Goal: Check status: Check status

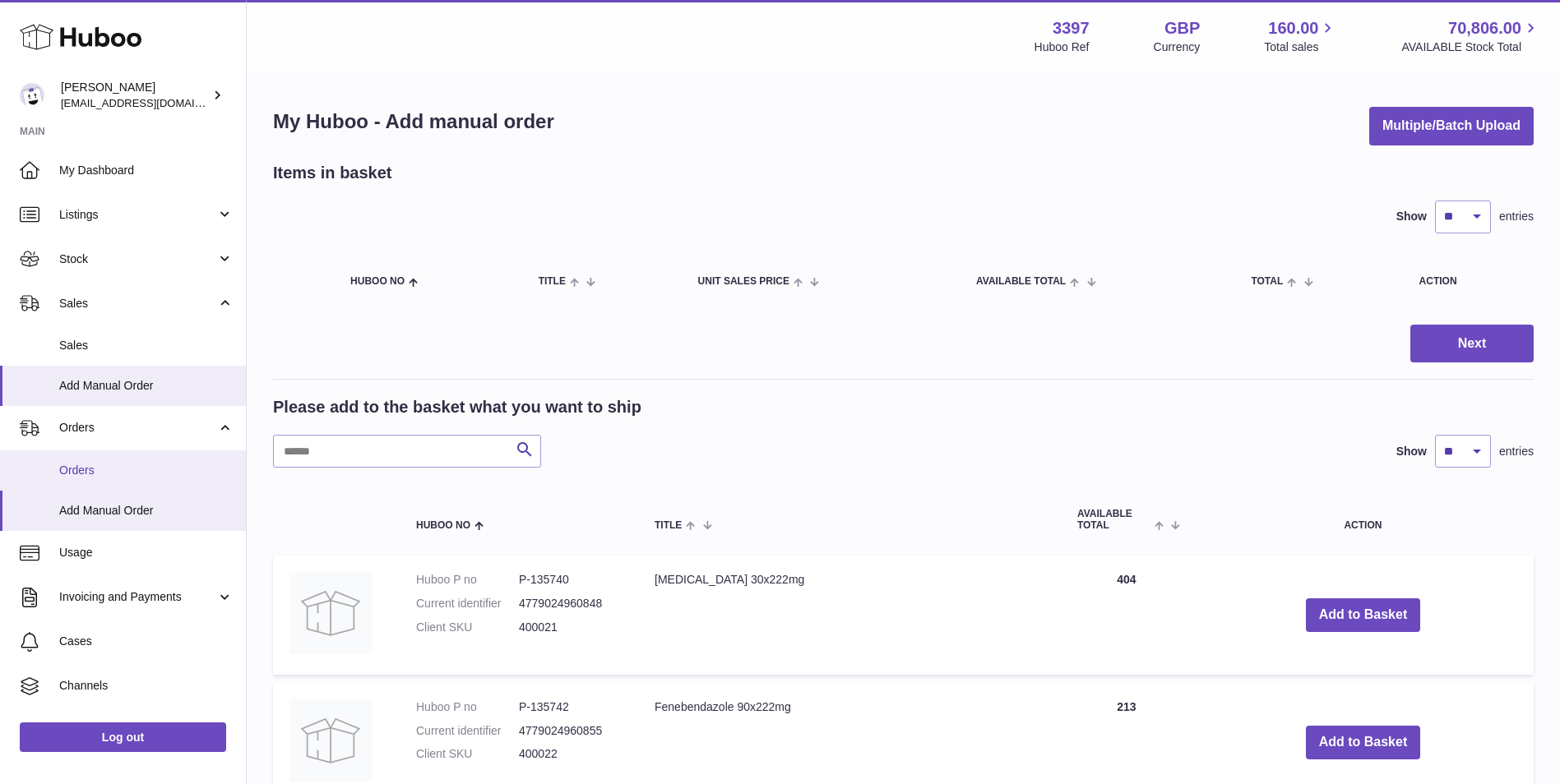
click at [95, 463] on span "Orders" at bounding box center [146, 471] width 174 height 16
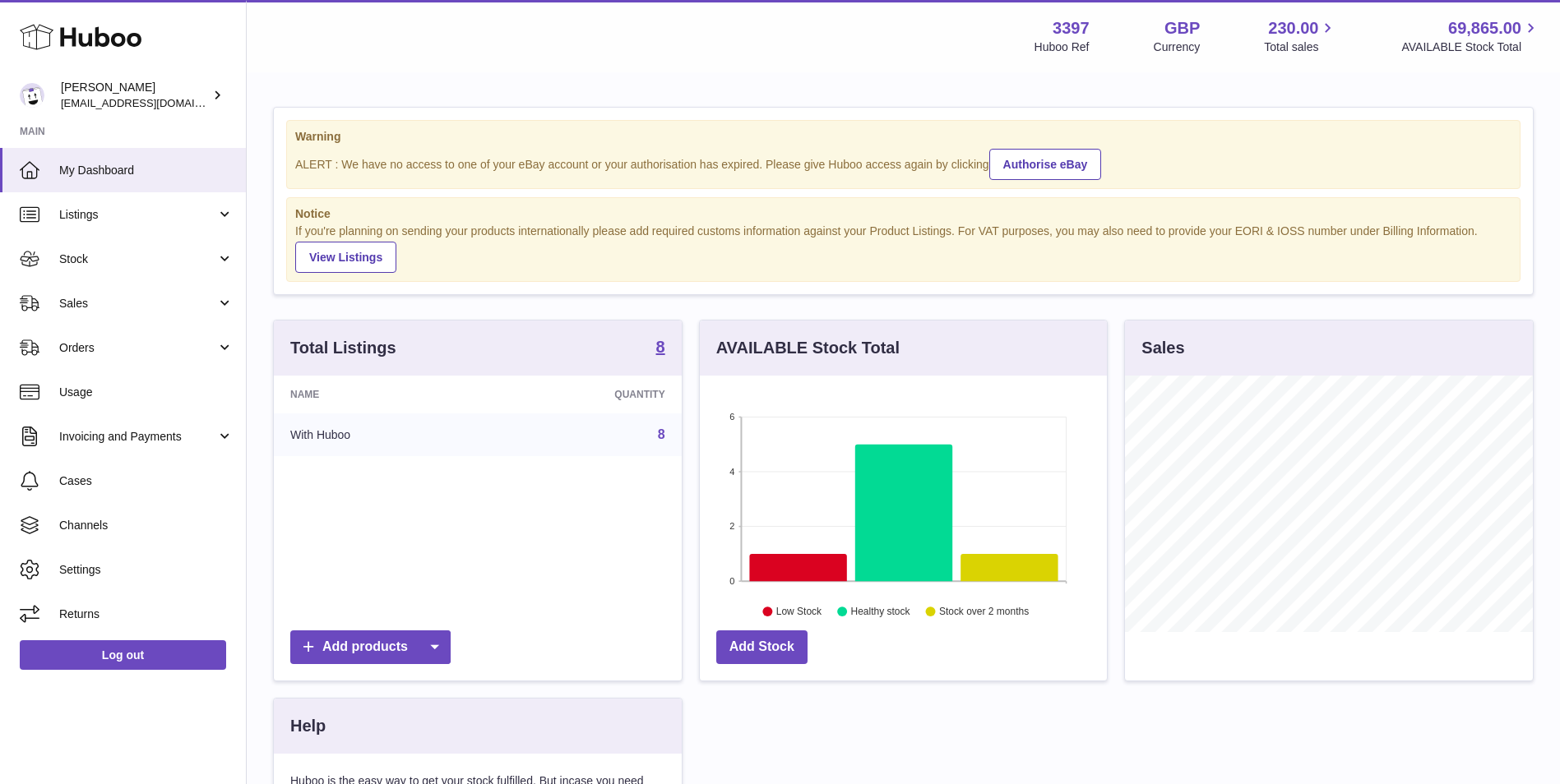
scroll to position [256, 408]
click at [95, 352] on span "Orders" at bounding box center [138, 348] width 157 height 16
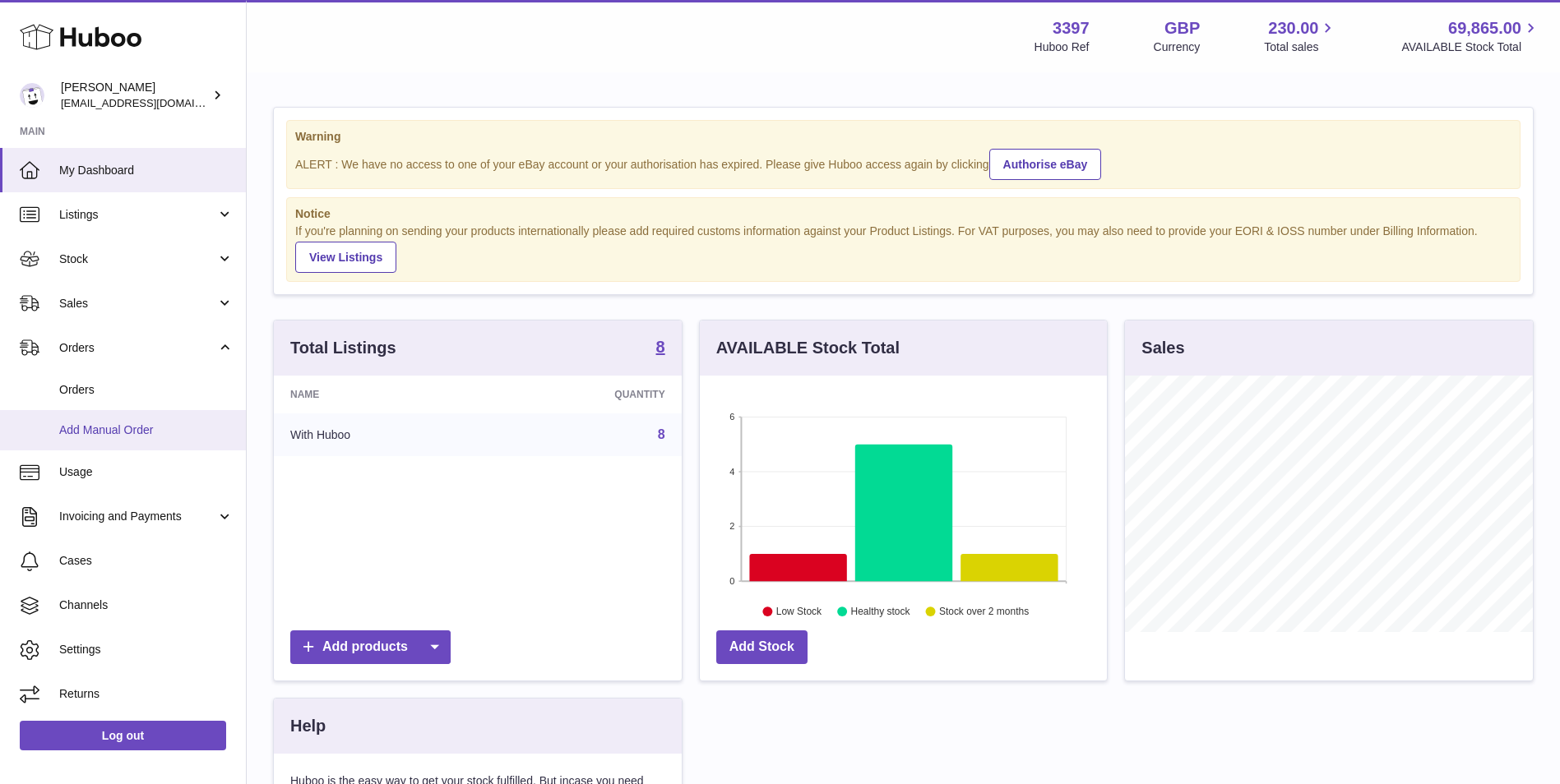
click at [104, 434] on span "Add Manual Order" at bounding box center [146, 430] width 174 height 16
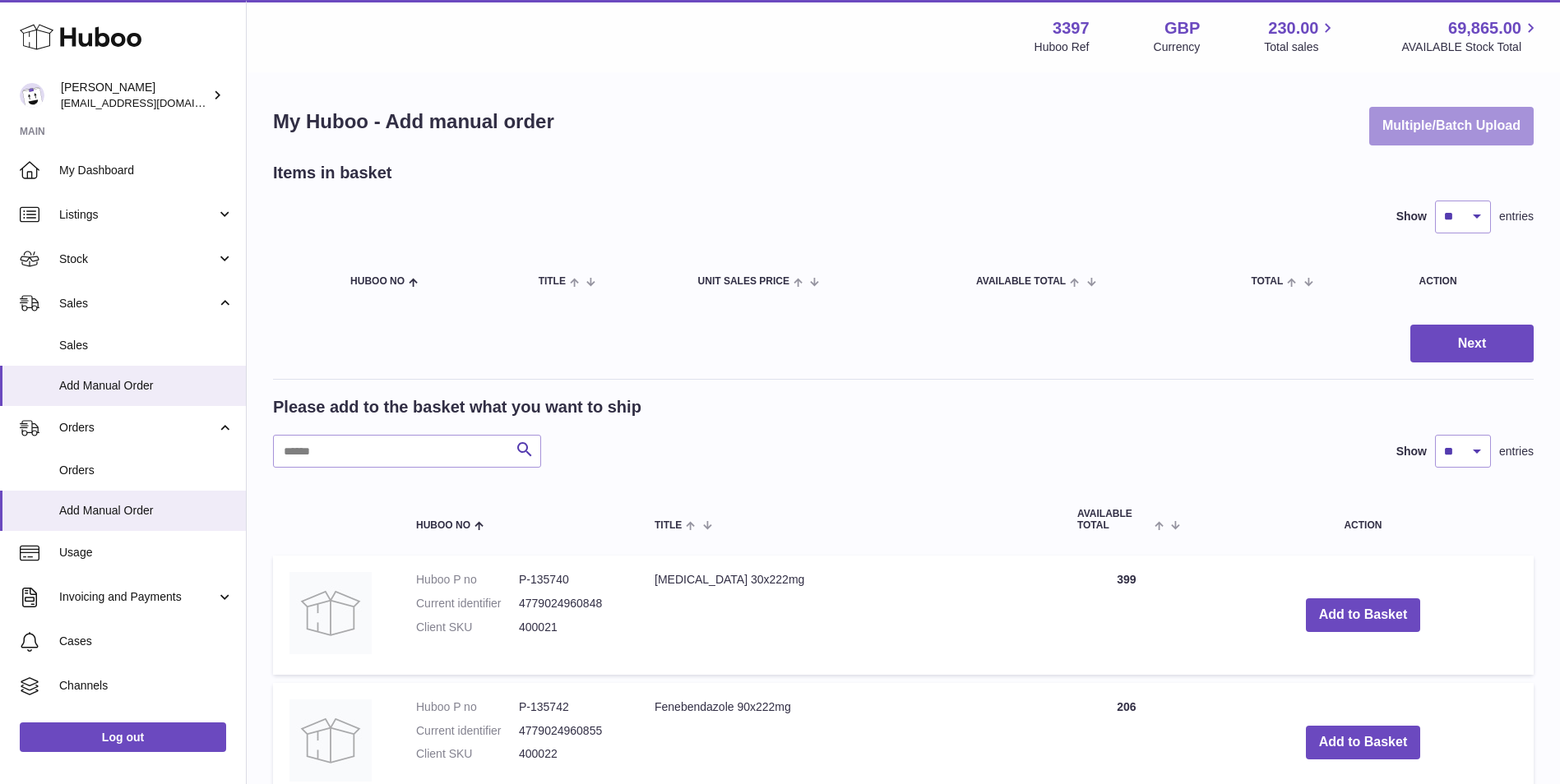
click at [1409, 122] on button "Multiple/Batch Upload" at bounding box center [1451, 126] width 164 height 39
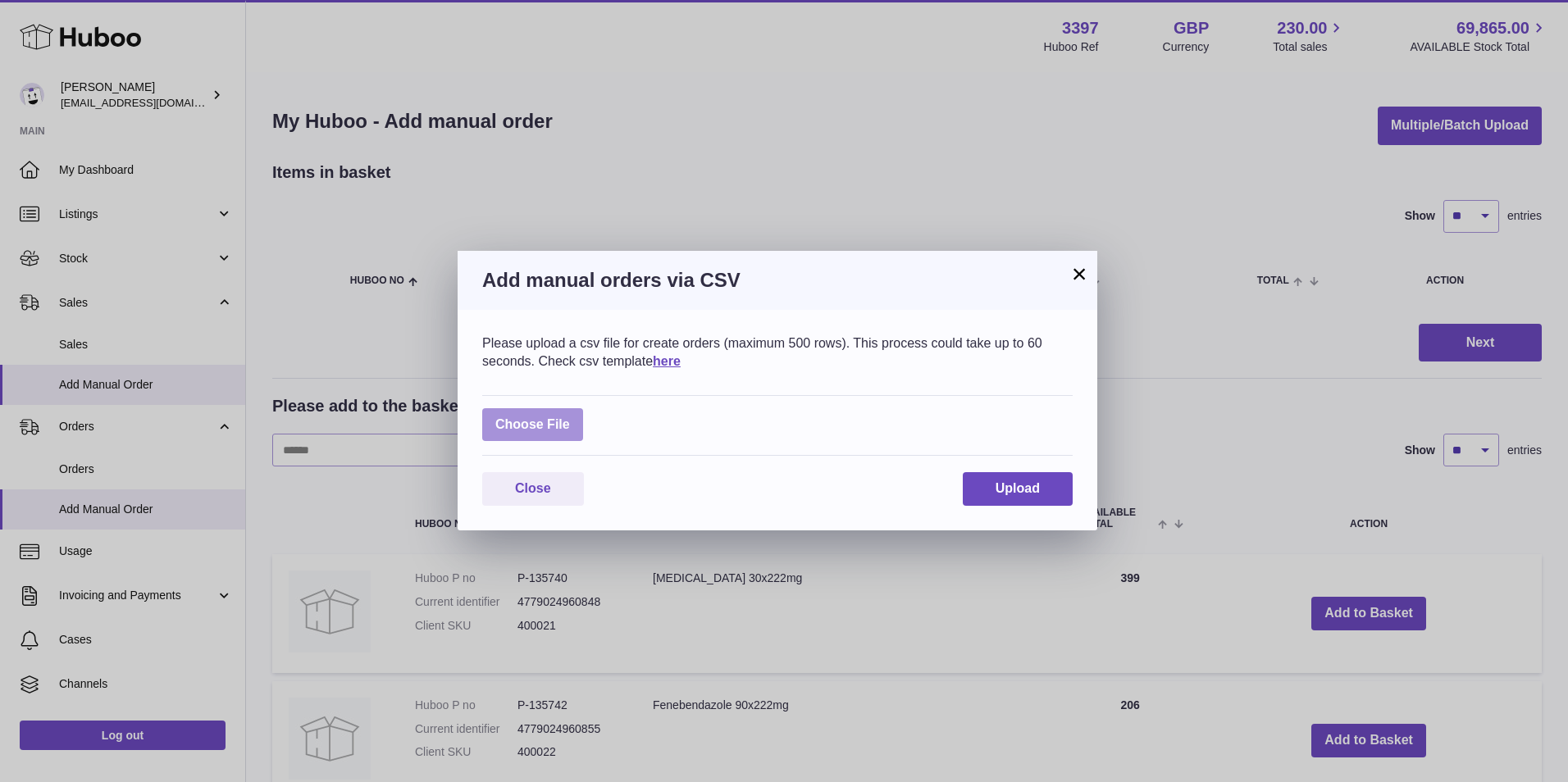
click at [540, 417] on label at bounding box center [533, 425] width 101 height 34
click at [570, 417] on input "file" at bounding box center [570, 416] width 1 height 1
type input "**********"
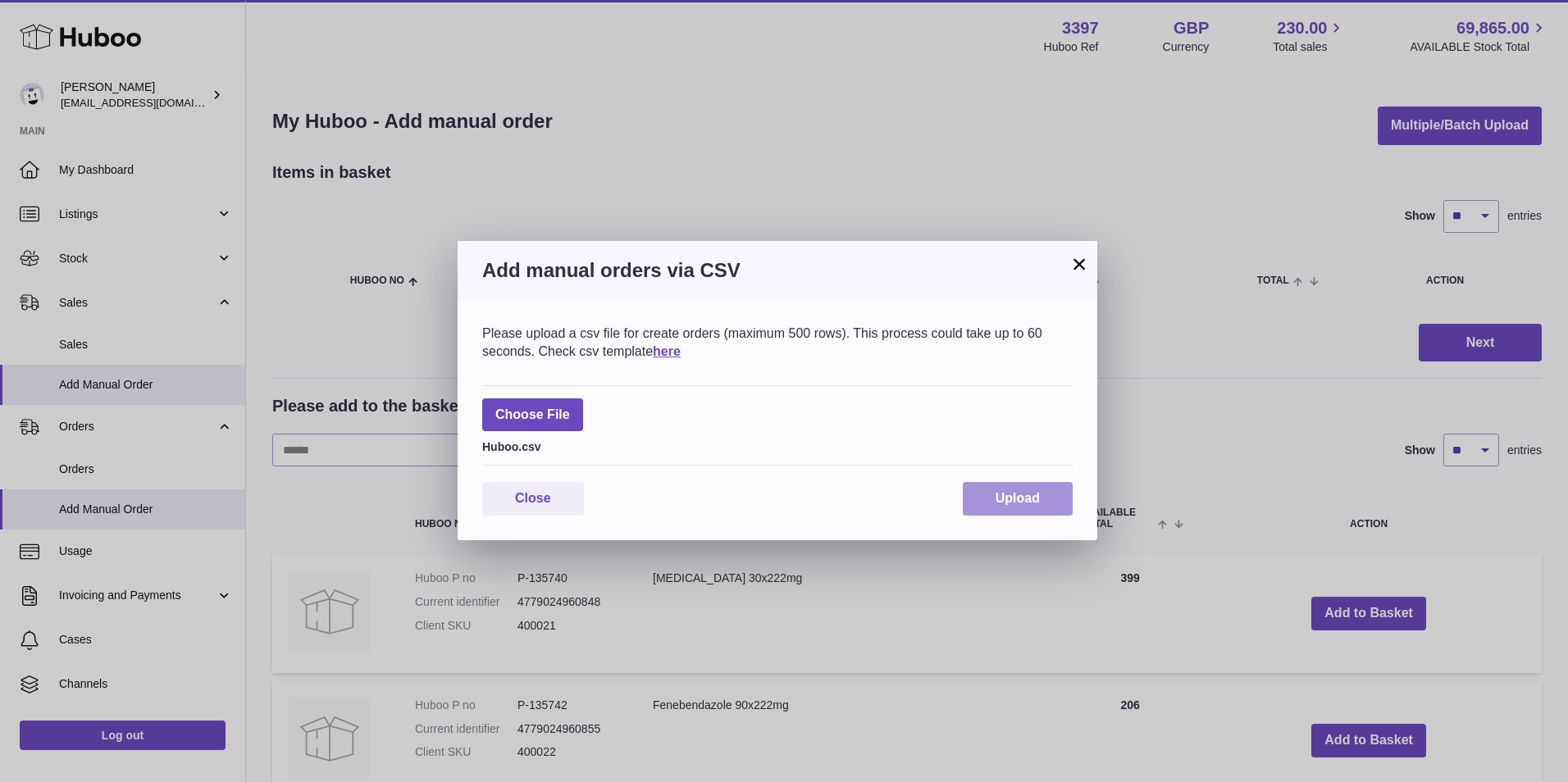
click at [1010, 494] on span "Upload" at bounding box center [1017, 498] width 44 height 14
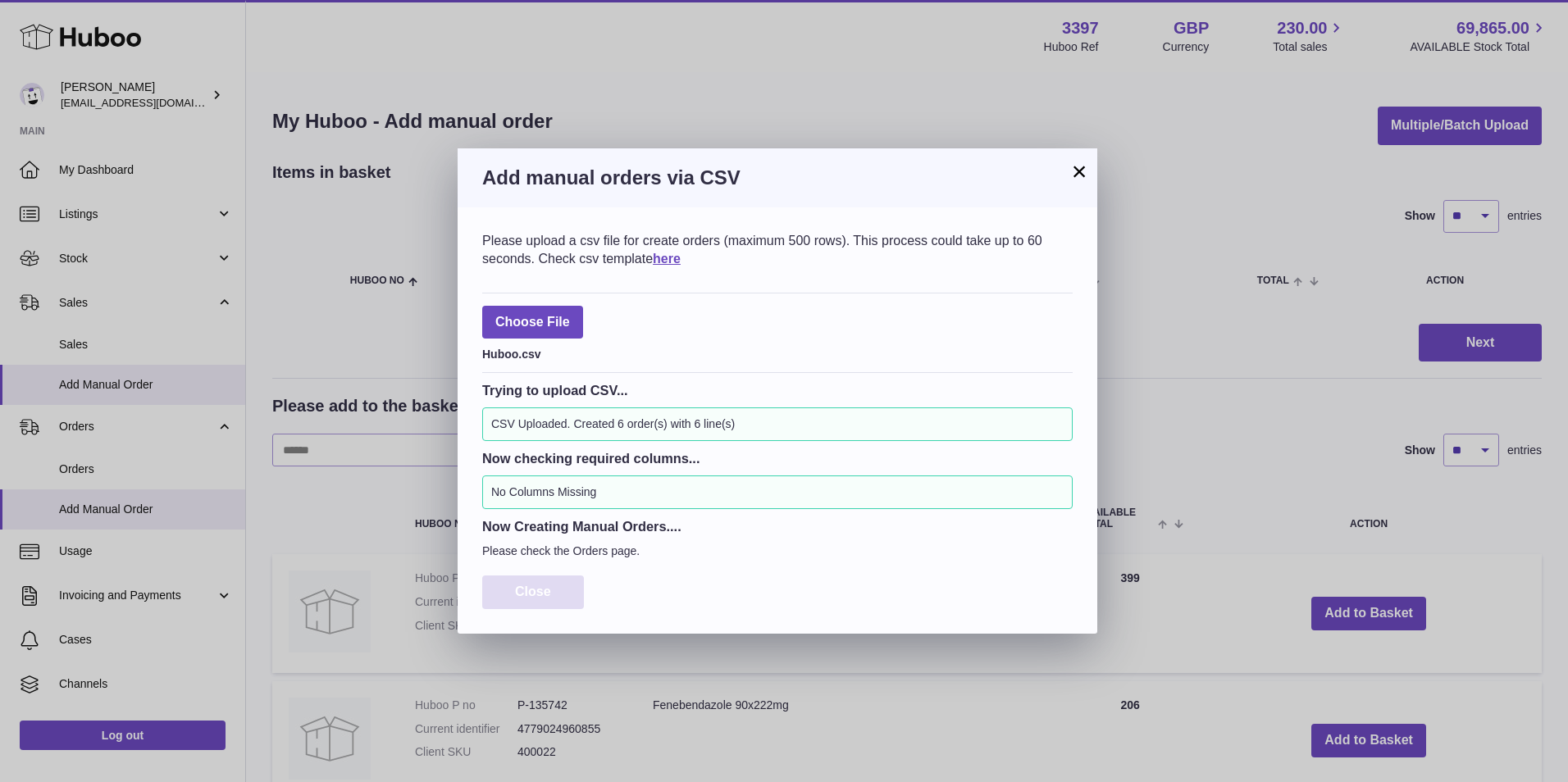
click at [523, 588] on span "Close" at bounding box center [533, 592] width 36 height 14
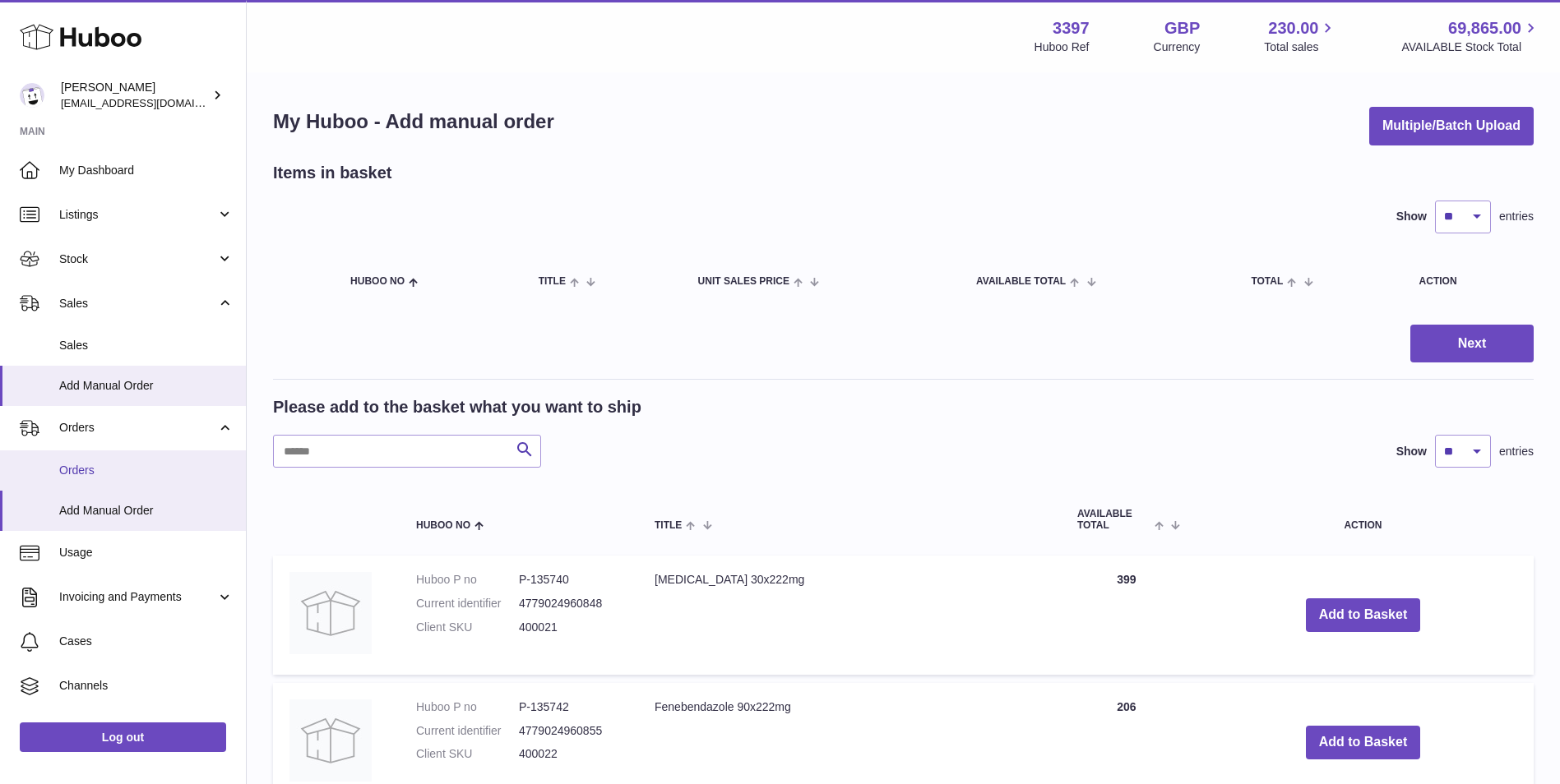
drag, startPoint x: 106, startPoint y: 461, endPoint x: 189, endPoint y: 474, distance: 84.0
click at [106, 461] on link "Orders" at bounding box center [123, 471] width 246 height 41
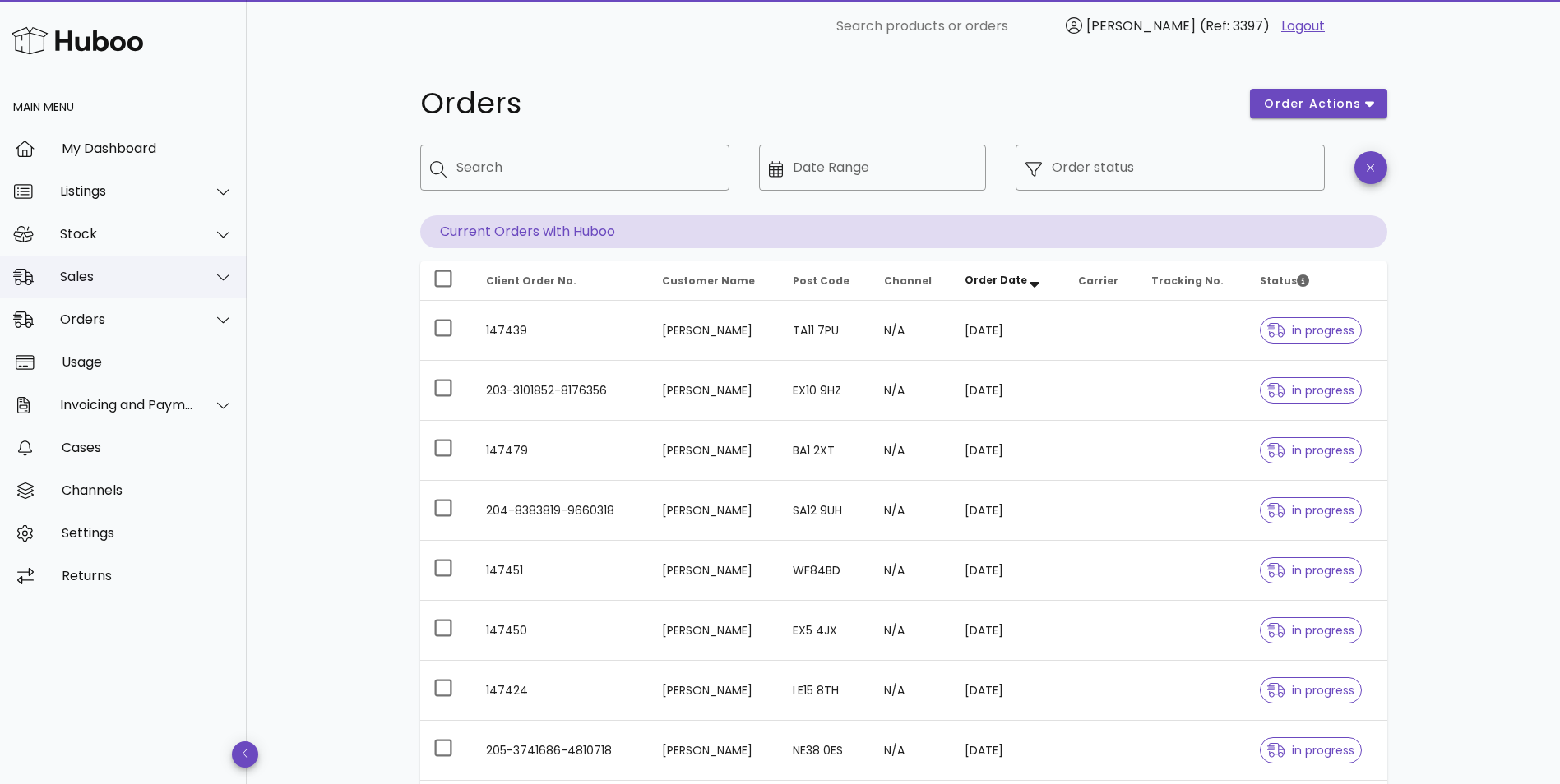
click at [101, 278] on div "Sales" at bounding box center [128, 277] width 135 height 16
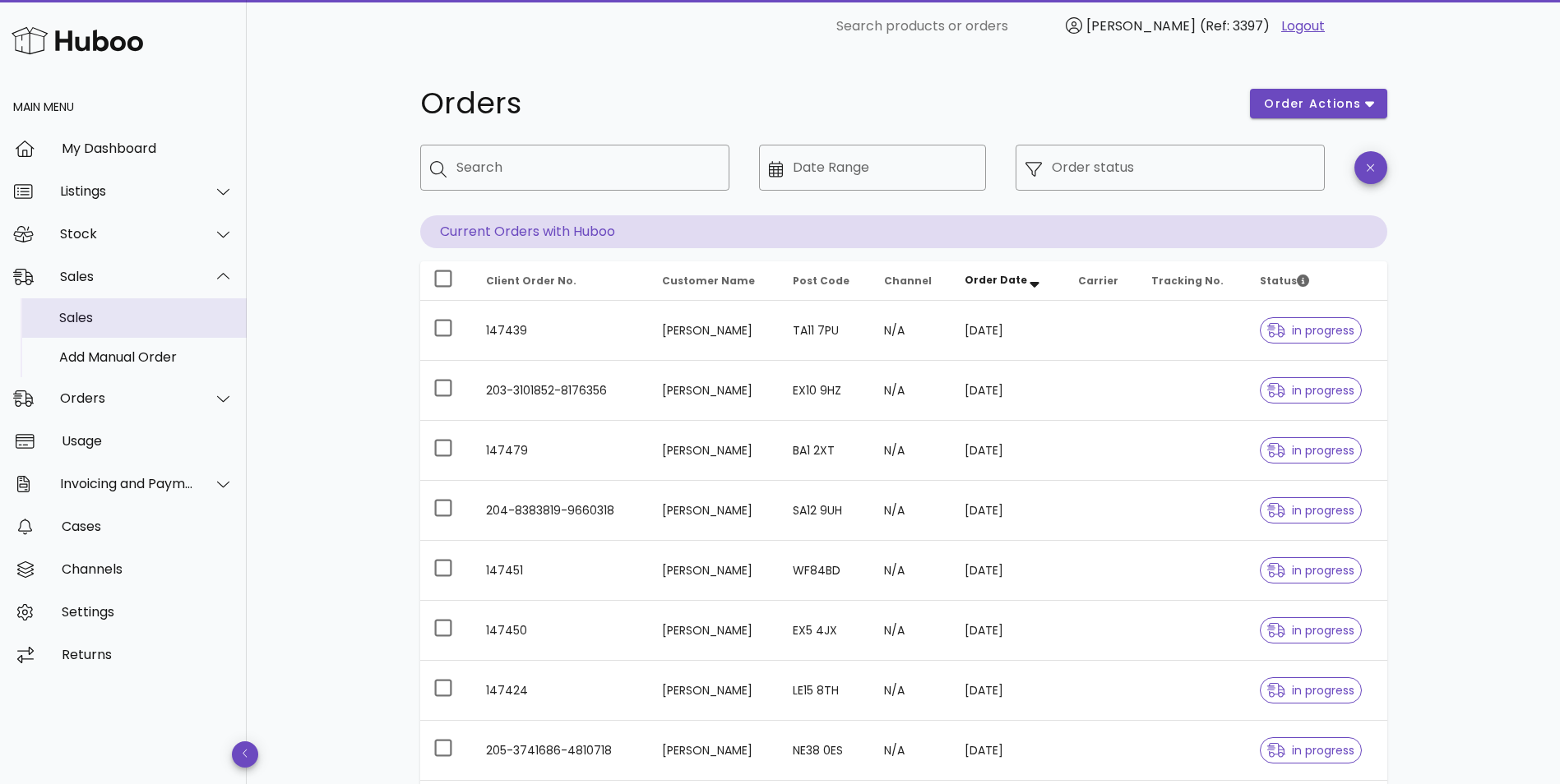
click at [80, 313] on div "Sales" at bounding box center [146, 317] width 174 height 16
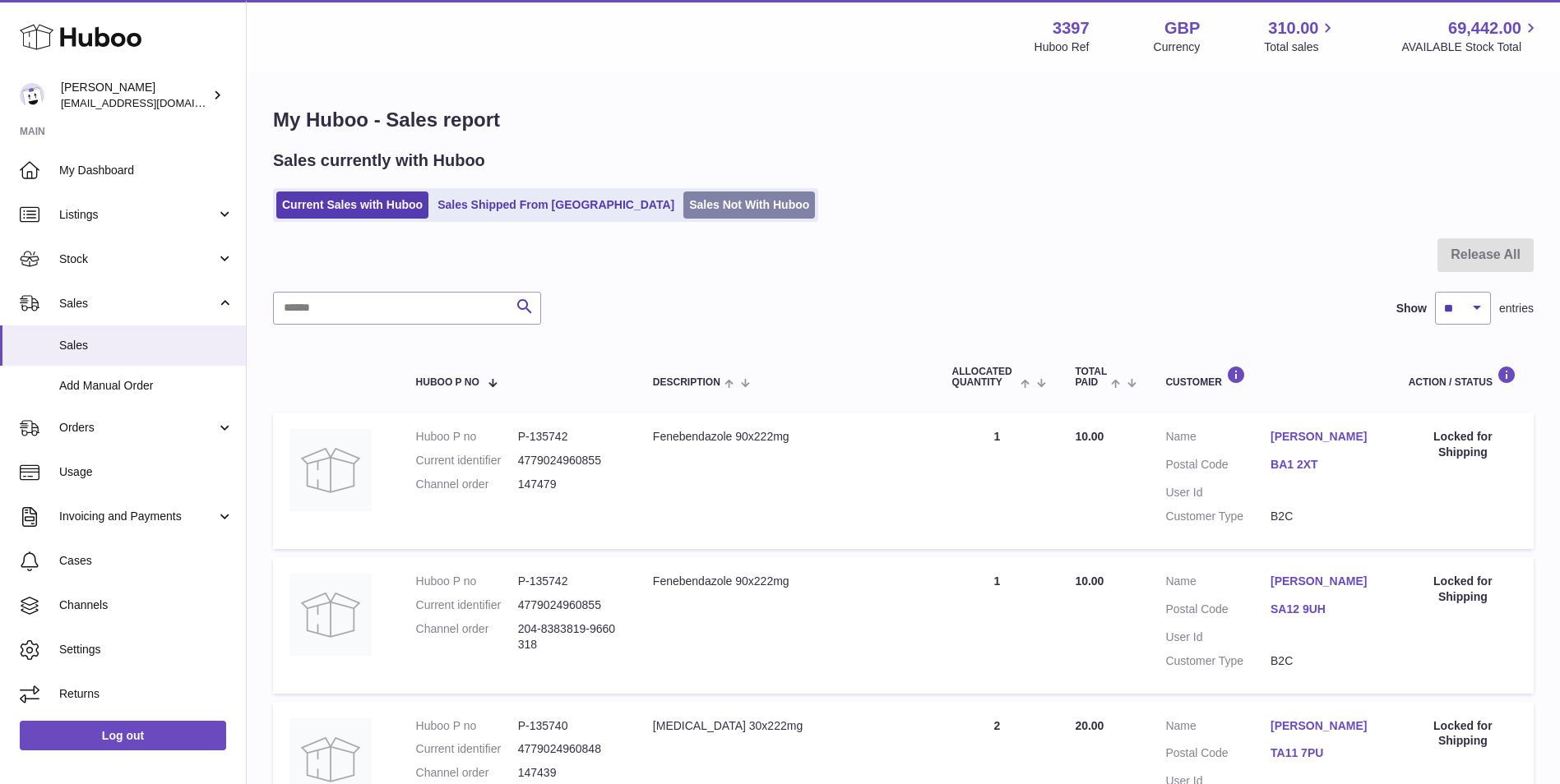
click at [684, 199] on link "Sales Not With Huboo" at bounding box center [749, 205] width 132 height 27
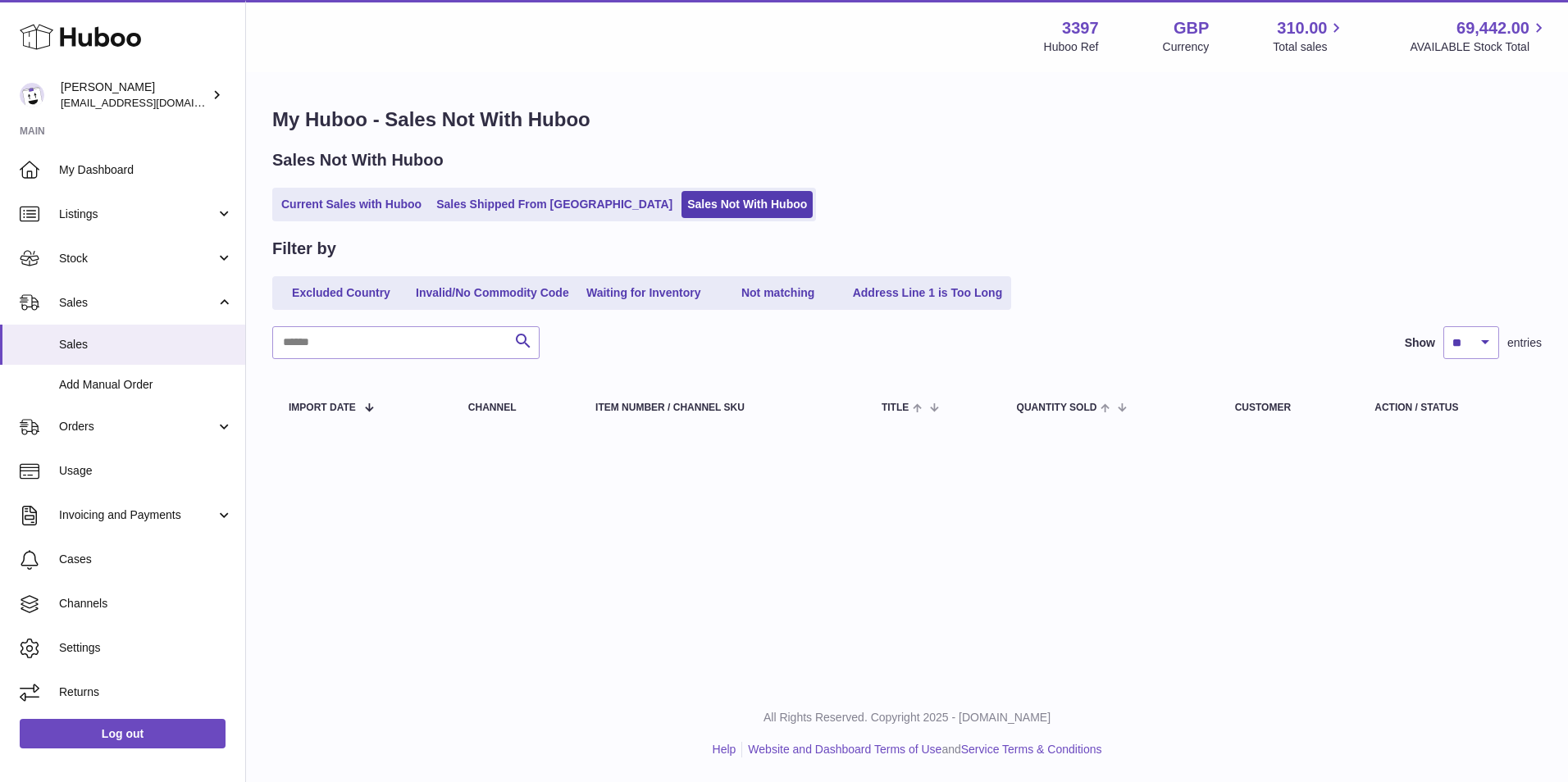
click at [498, 198] on link "Sales Shipped From Huboo" at bounding box center [553, 204] width 248 height 27
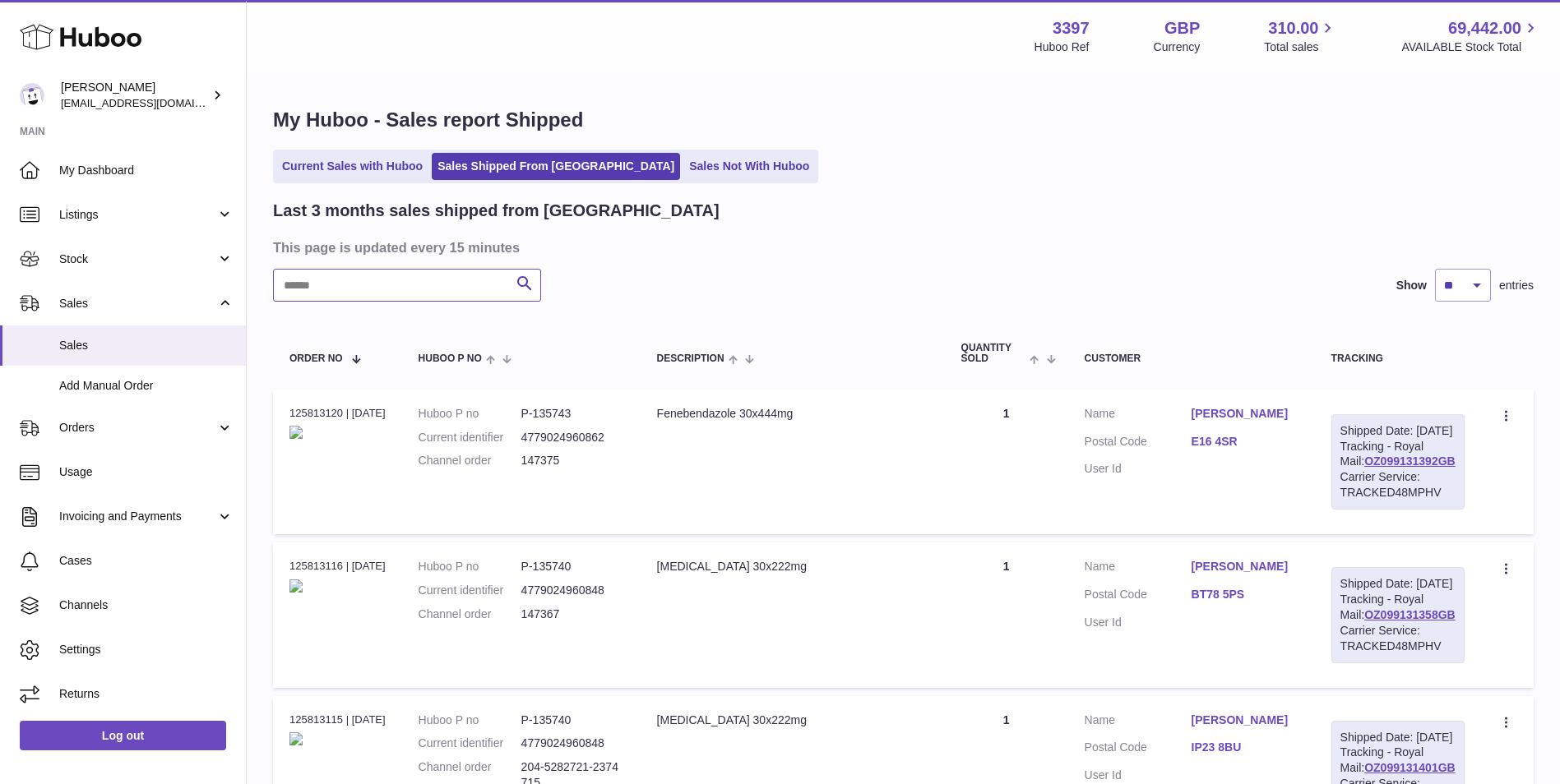
click at [413, 287] on input "text" at bounding box center [407, 285] width 268 height 33
paste input "**********"
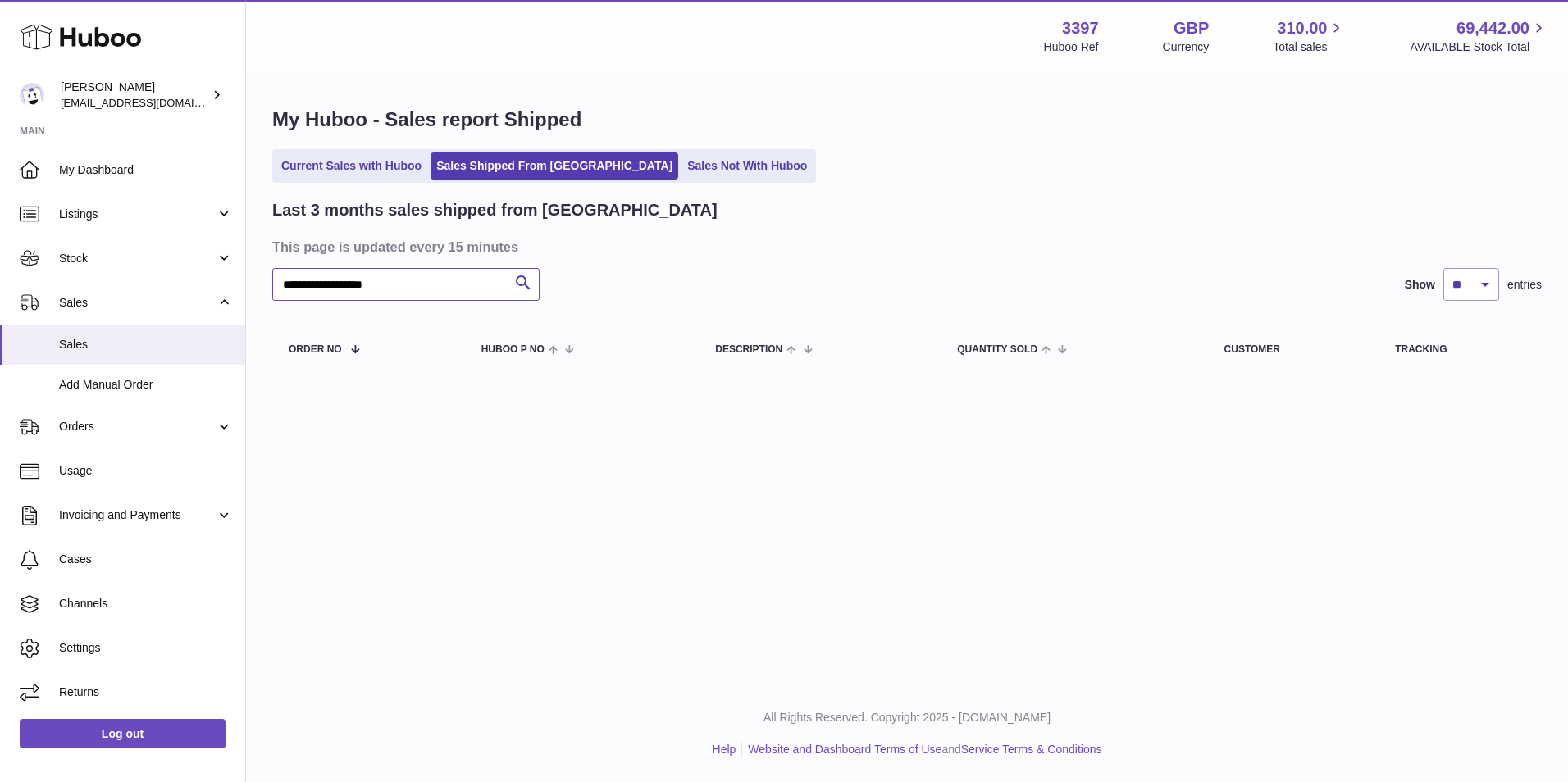
type input "**********"
click at [108, 425] on span "Orders" at bounding box center [137, 427] width 157 height 16
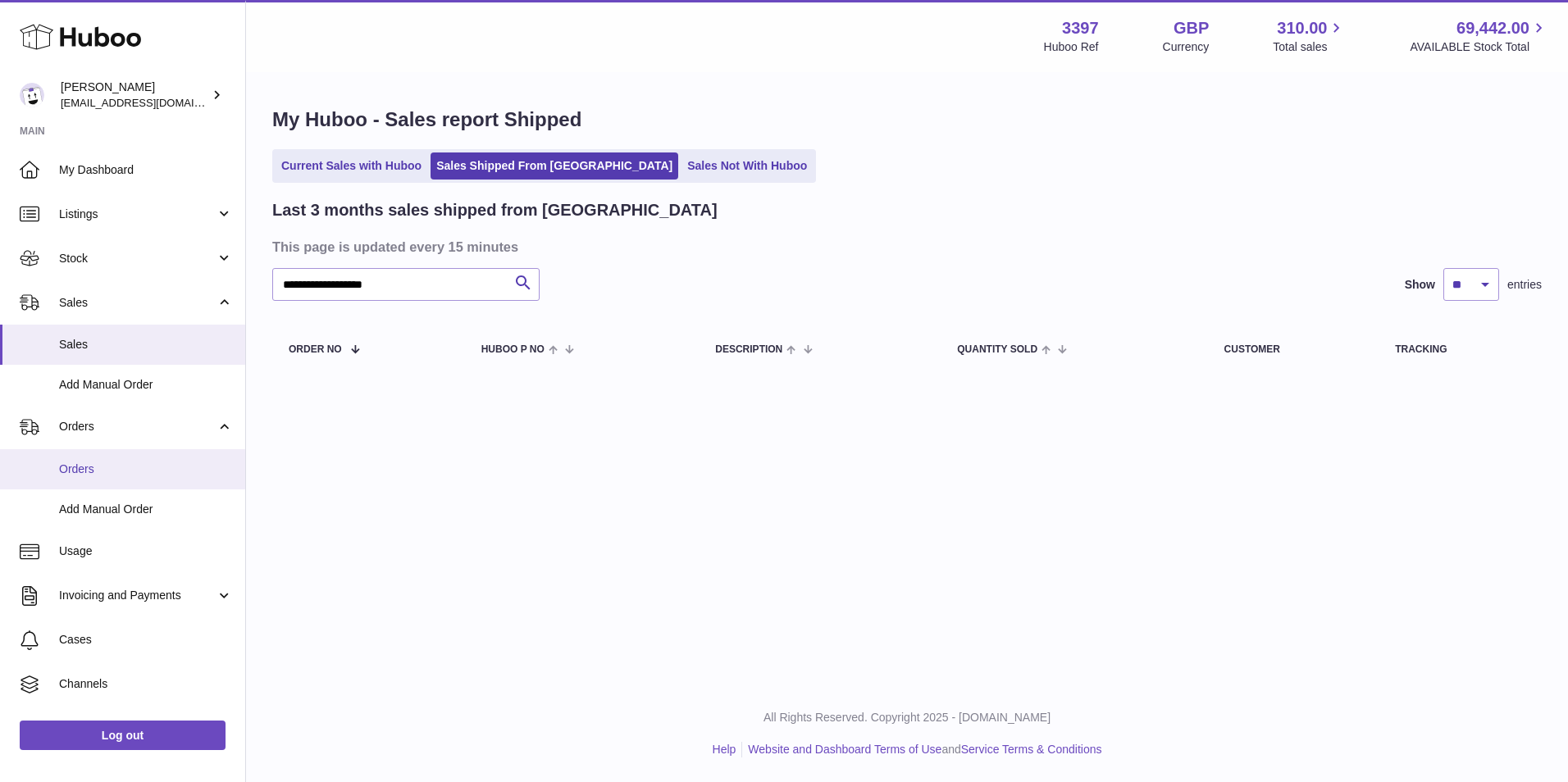
click at [95, 468] on span "Orders" at bounding box center [146, 469] width 174 height 16
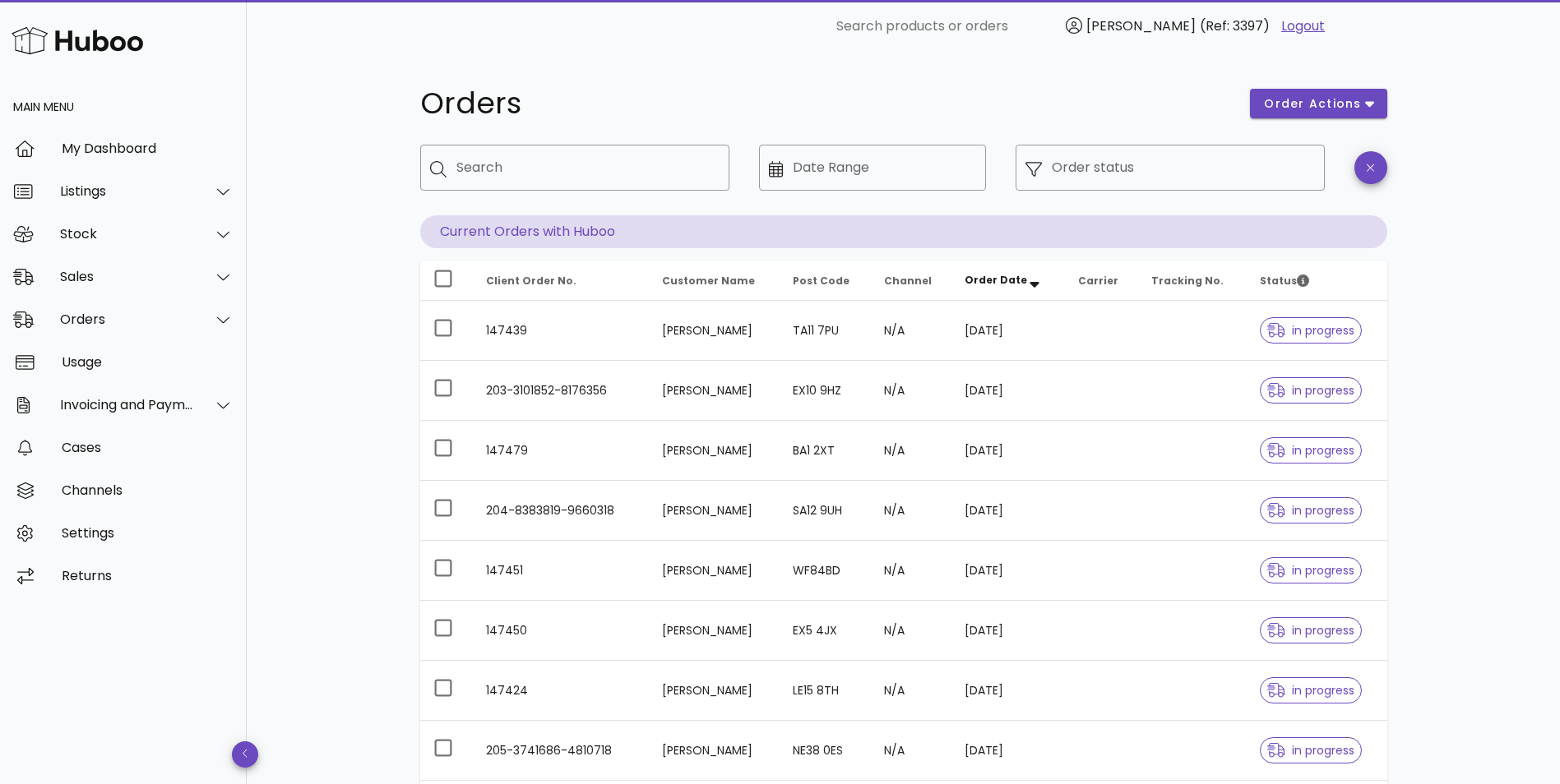
click at [1107, 191] on div "​ Order status" at bounding box center [1170, 179] width 329 height 90
click at [1096, 174] on input "Order status" at bounding box center [1183, 167] width 263 height 27
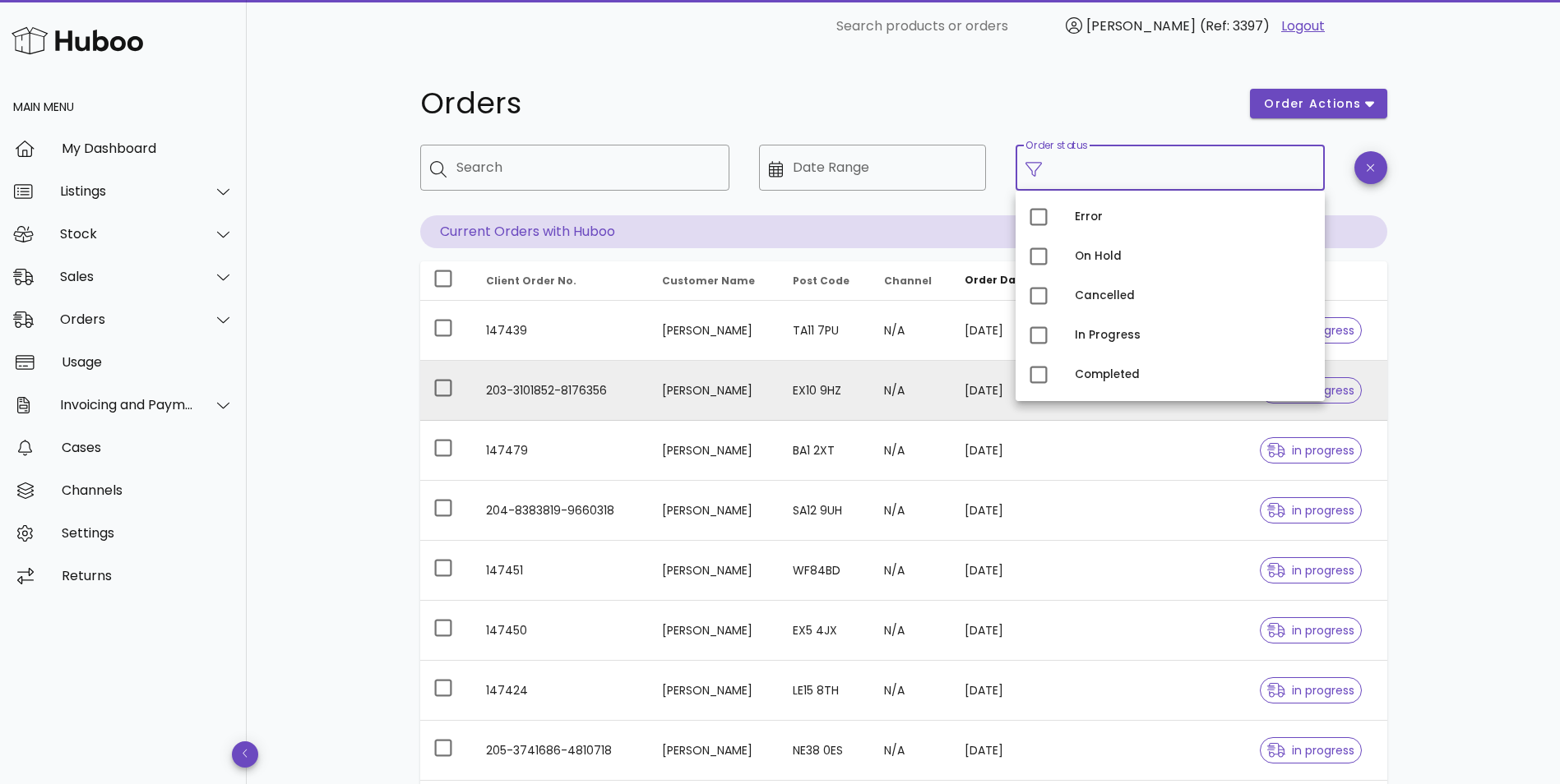
scroll to position [298, 0]
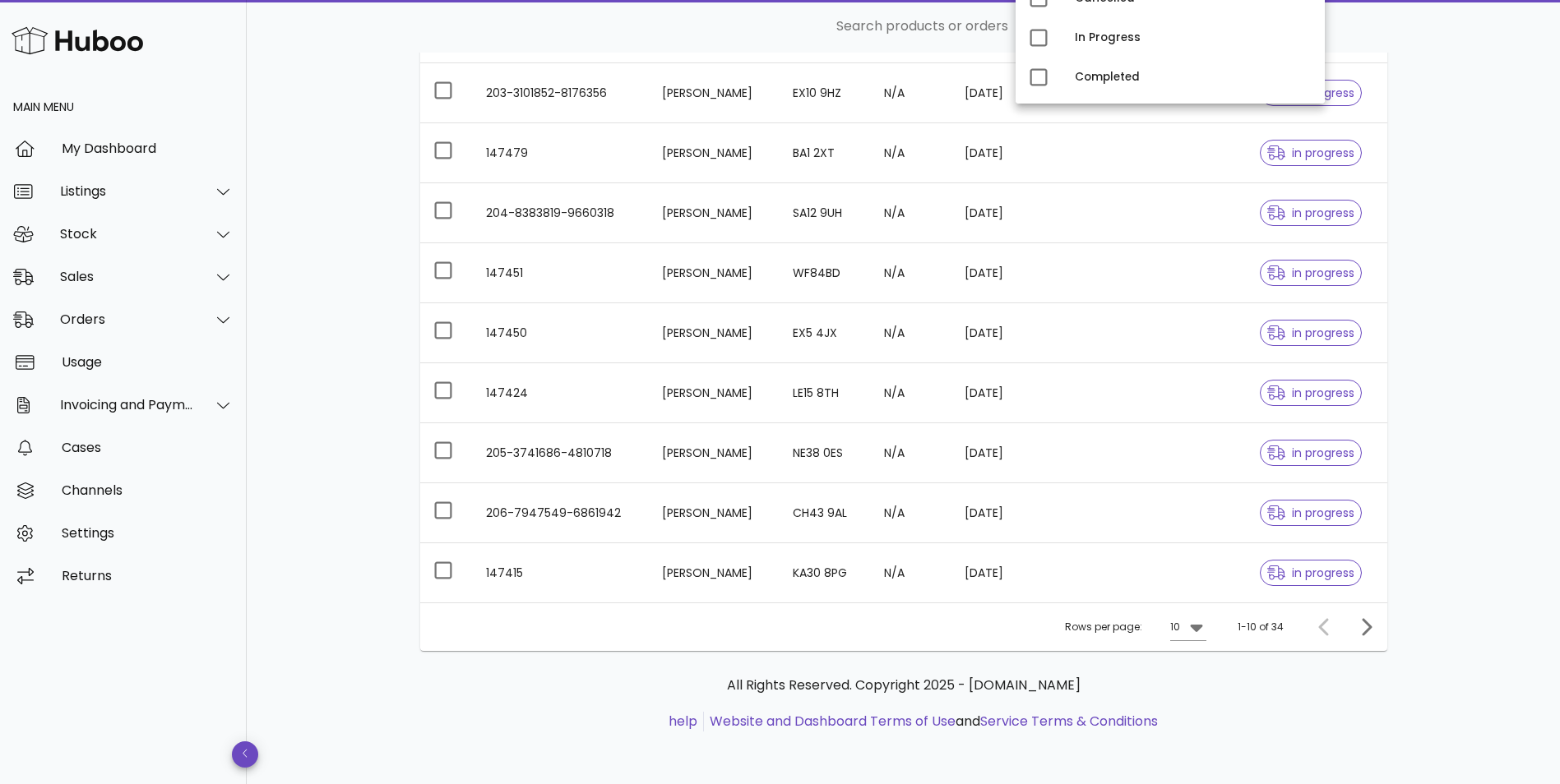
click at [1219, 662] on div "All Rights Reserved. Copyright 2025 - [DOMAIN_NAME] help Website and Dashboard …" at bounding box center [904, 712] width 967 height 124
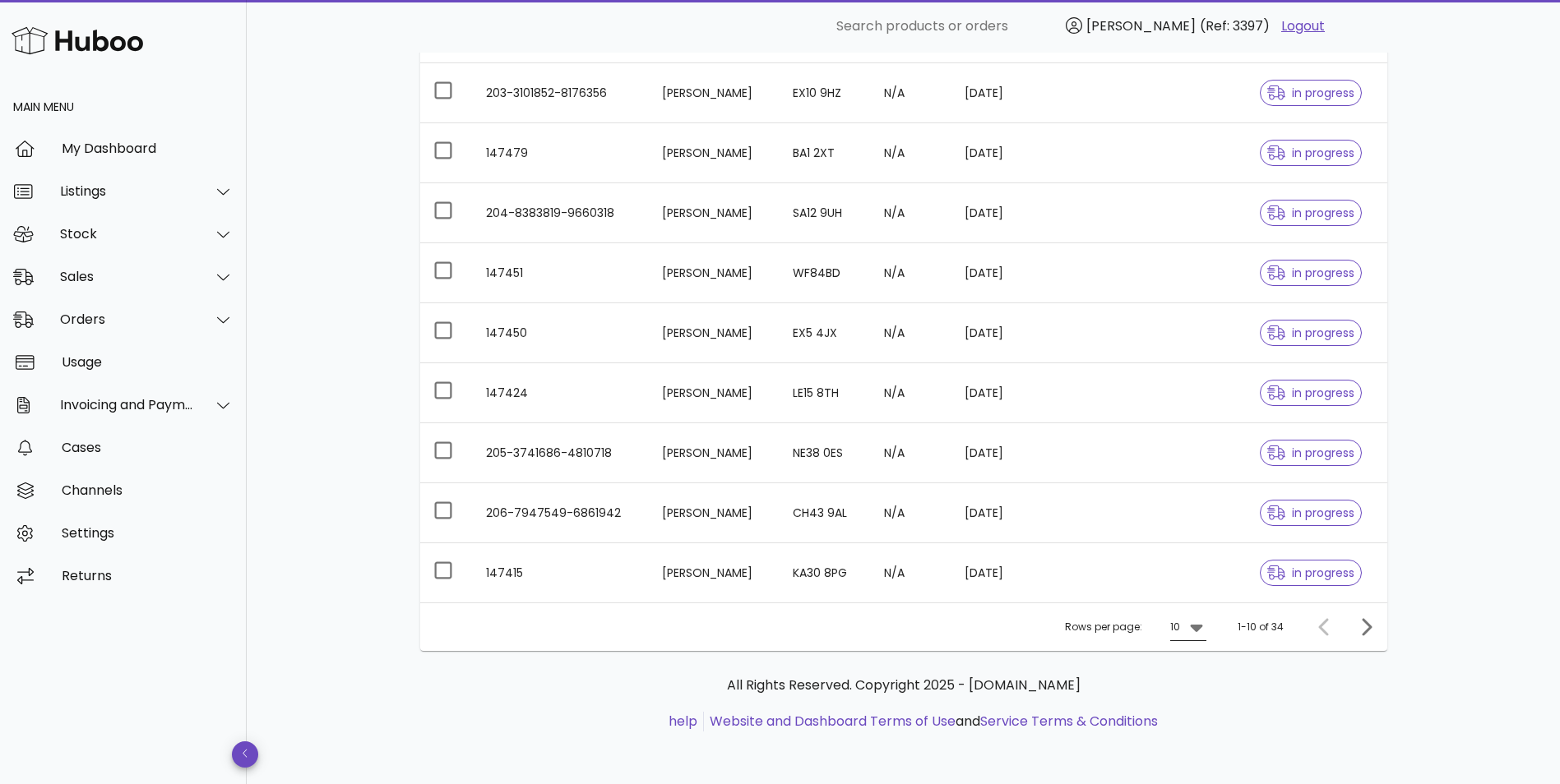
click at [1200, 630] on icon at bounding box center [1196, 628] width 12 height 7
click at [1196, 714] on div "50" at bounding box center [1193, 719] width 17 height 16
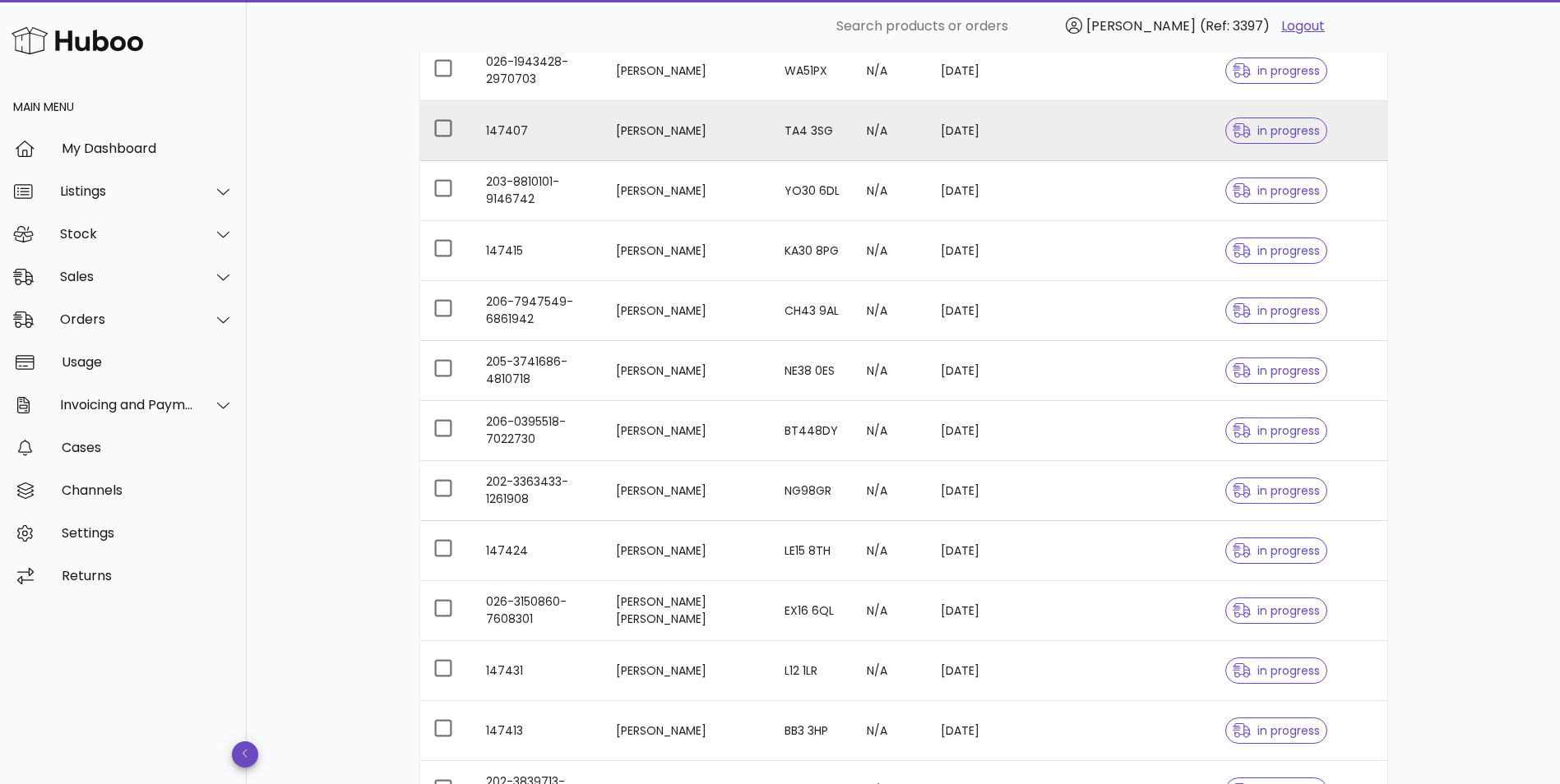
scroll to position [1499, 0]
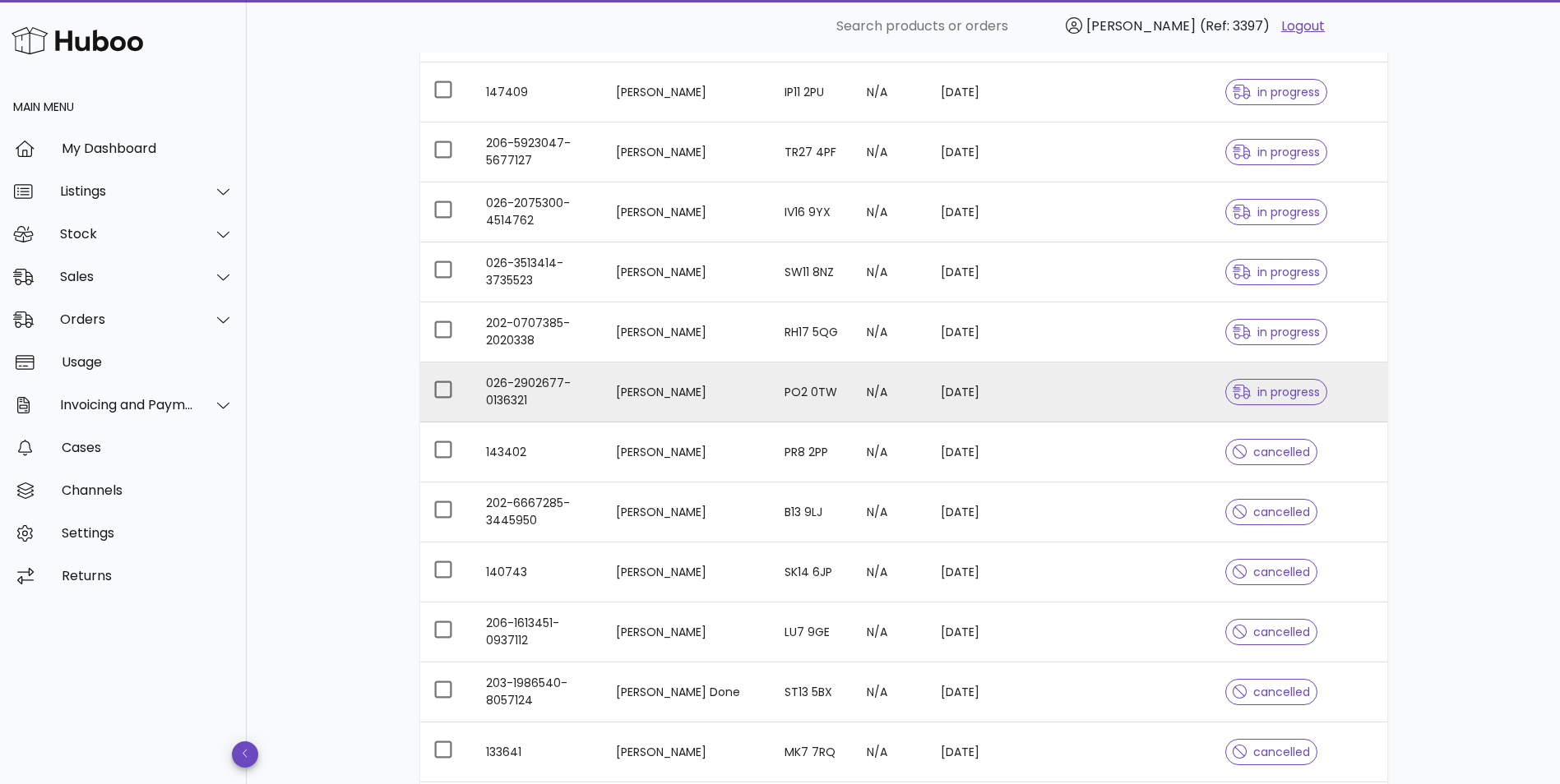
click at [501, 391] on td "026-2902677-0136321" at bounding box center [537, 392] width 130 height 60
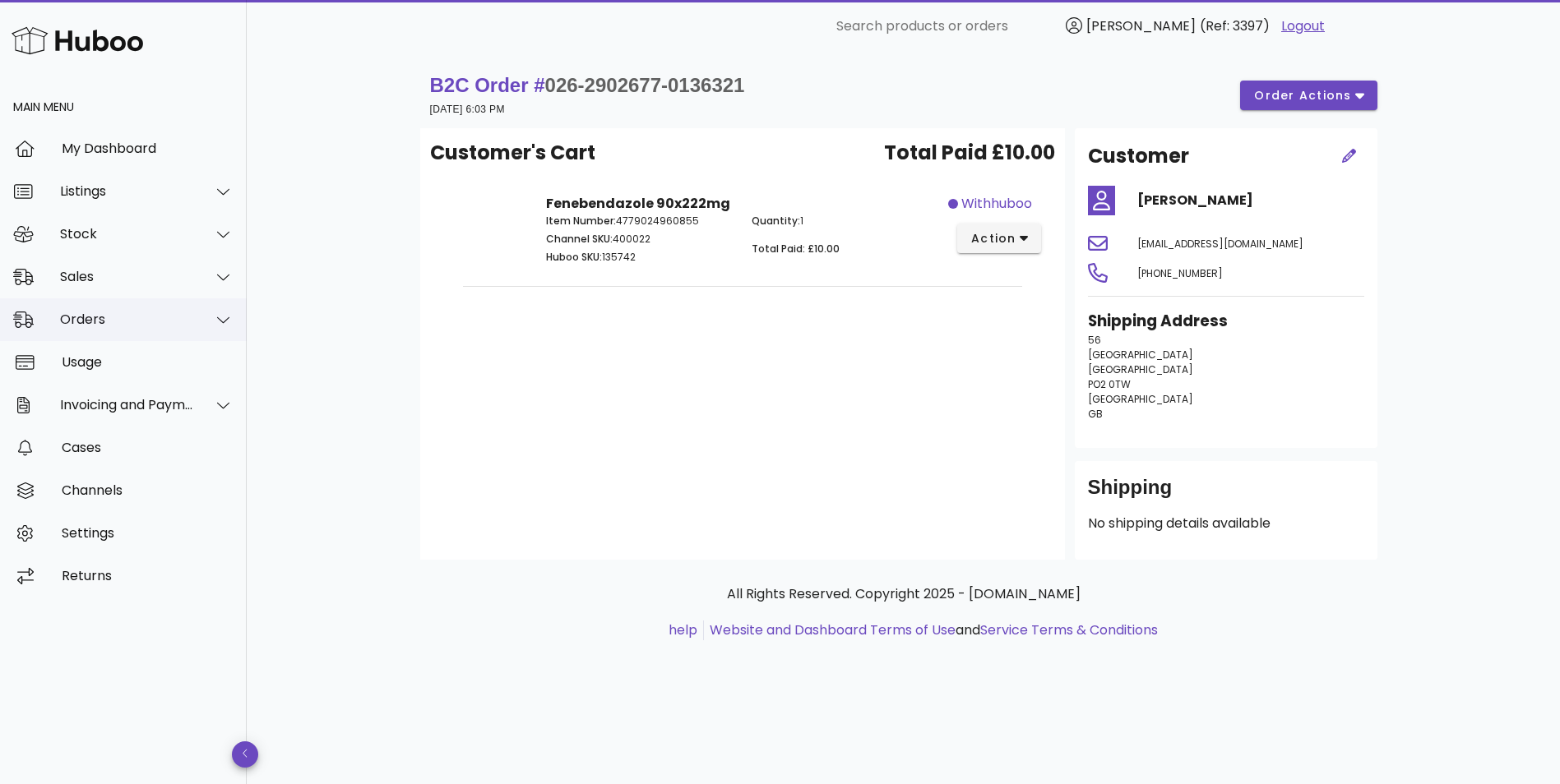
click at [116, 322] on div "Orders" at bounding box center [128, 319] width 135 height 16
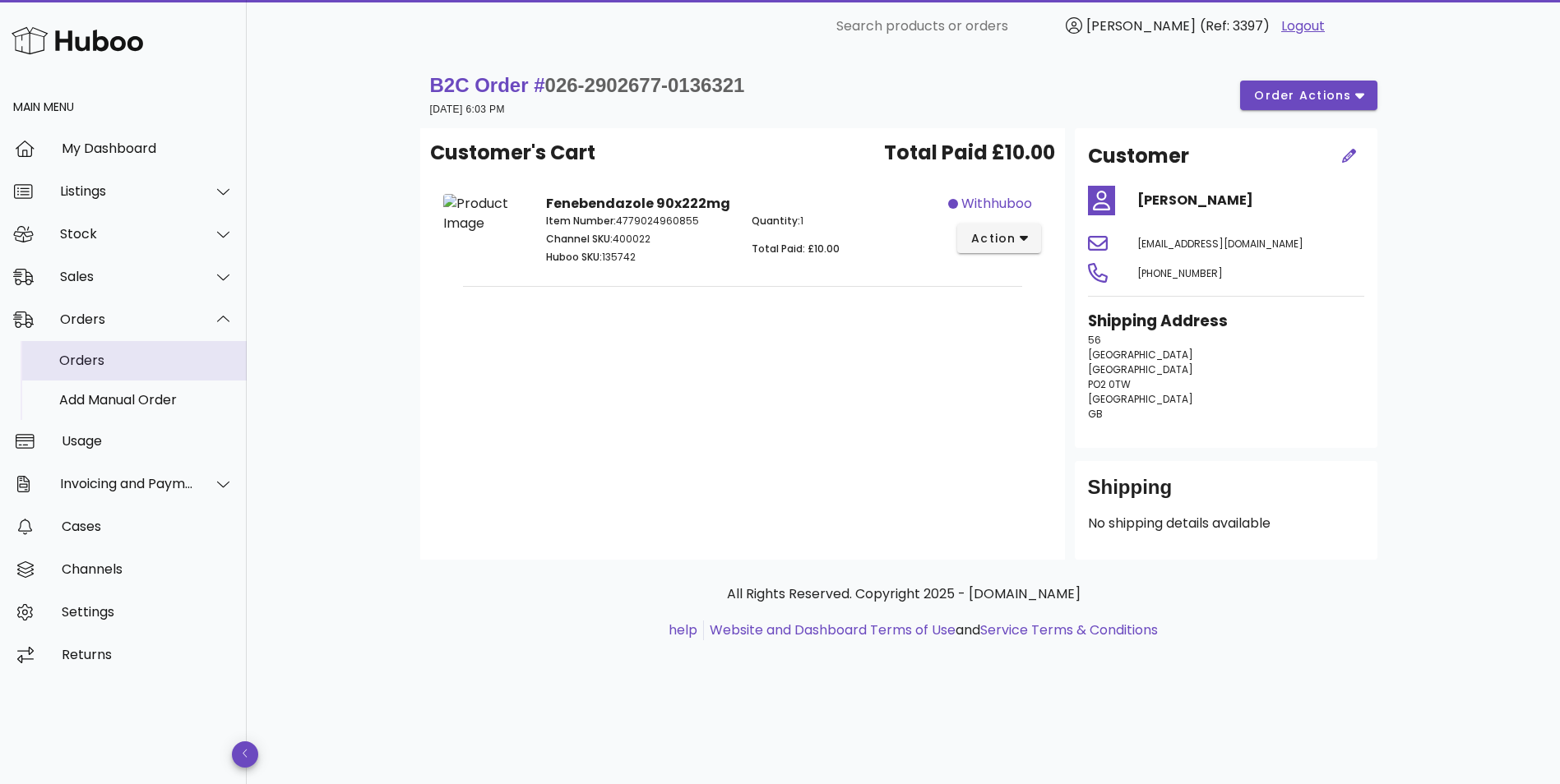
click at [112, 360] on div "Orders" at bounding box center [146, 361] width 174 height 16
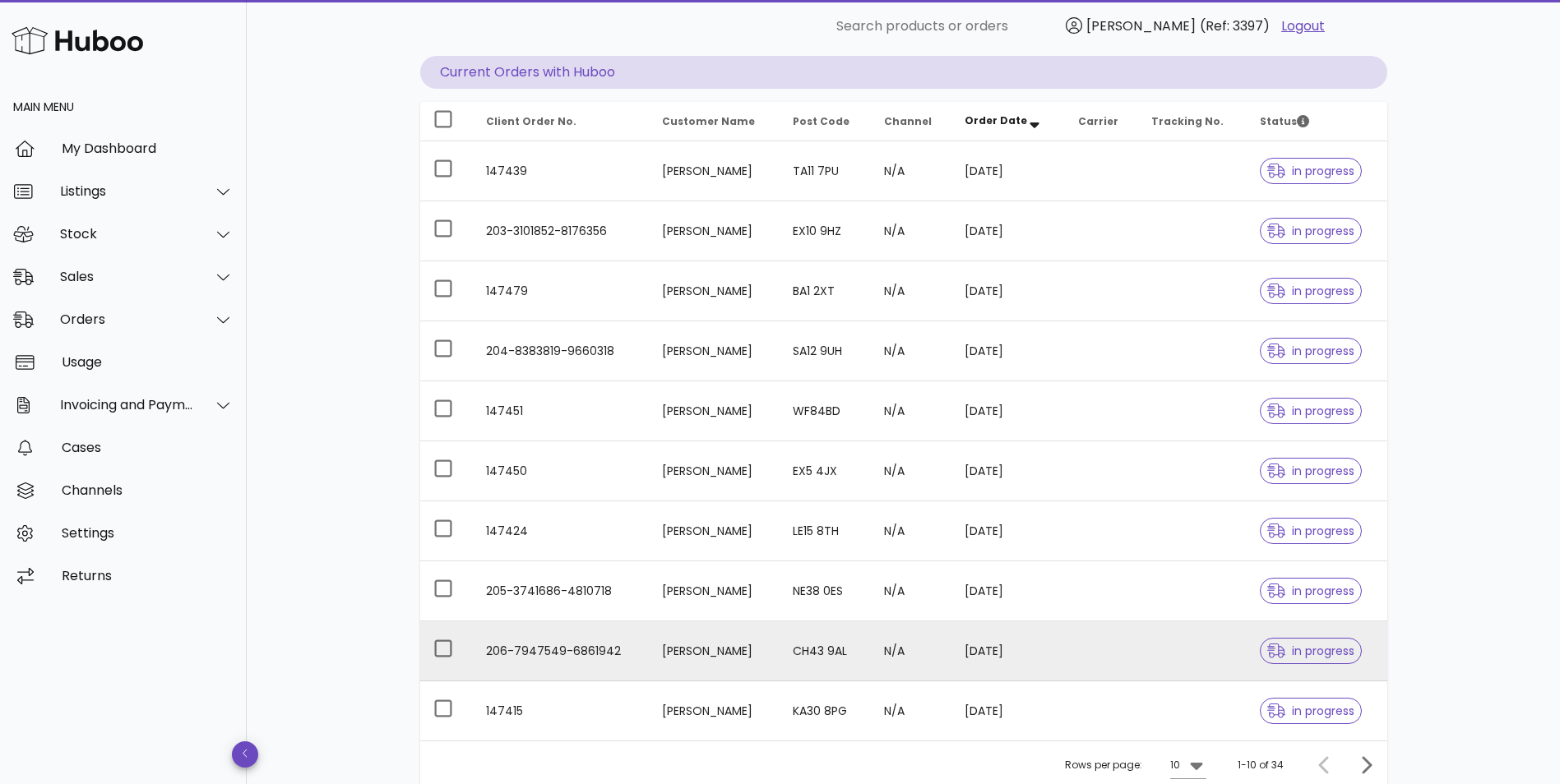
scroll to position [298, 0]
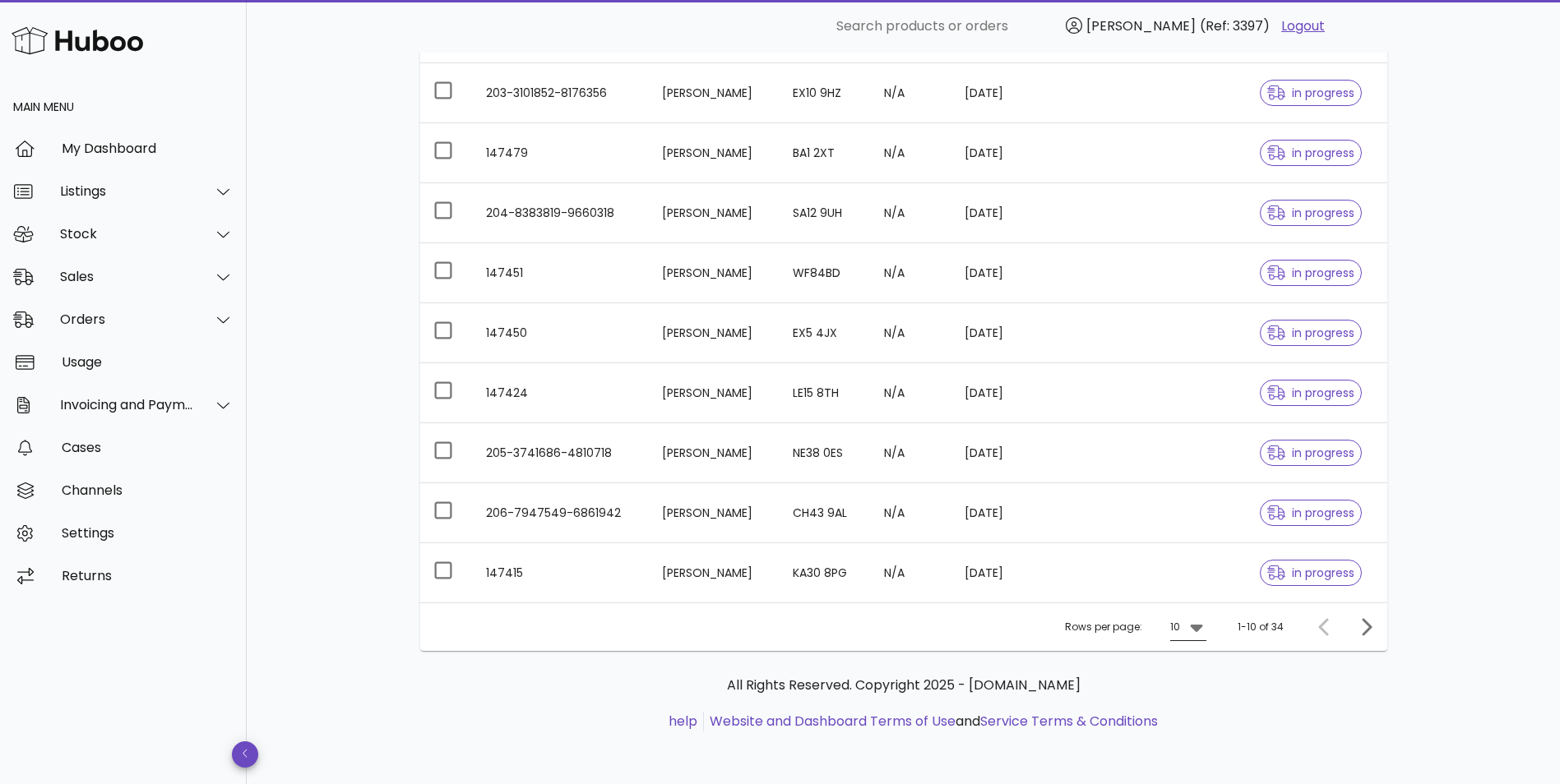
click at [1195, 630] on icon at bounding box center [1196, 628] width 12 height 7
click at [1187, 720] on div "50" at bounding box center [1193, 719] width 17 height 16
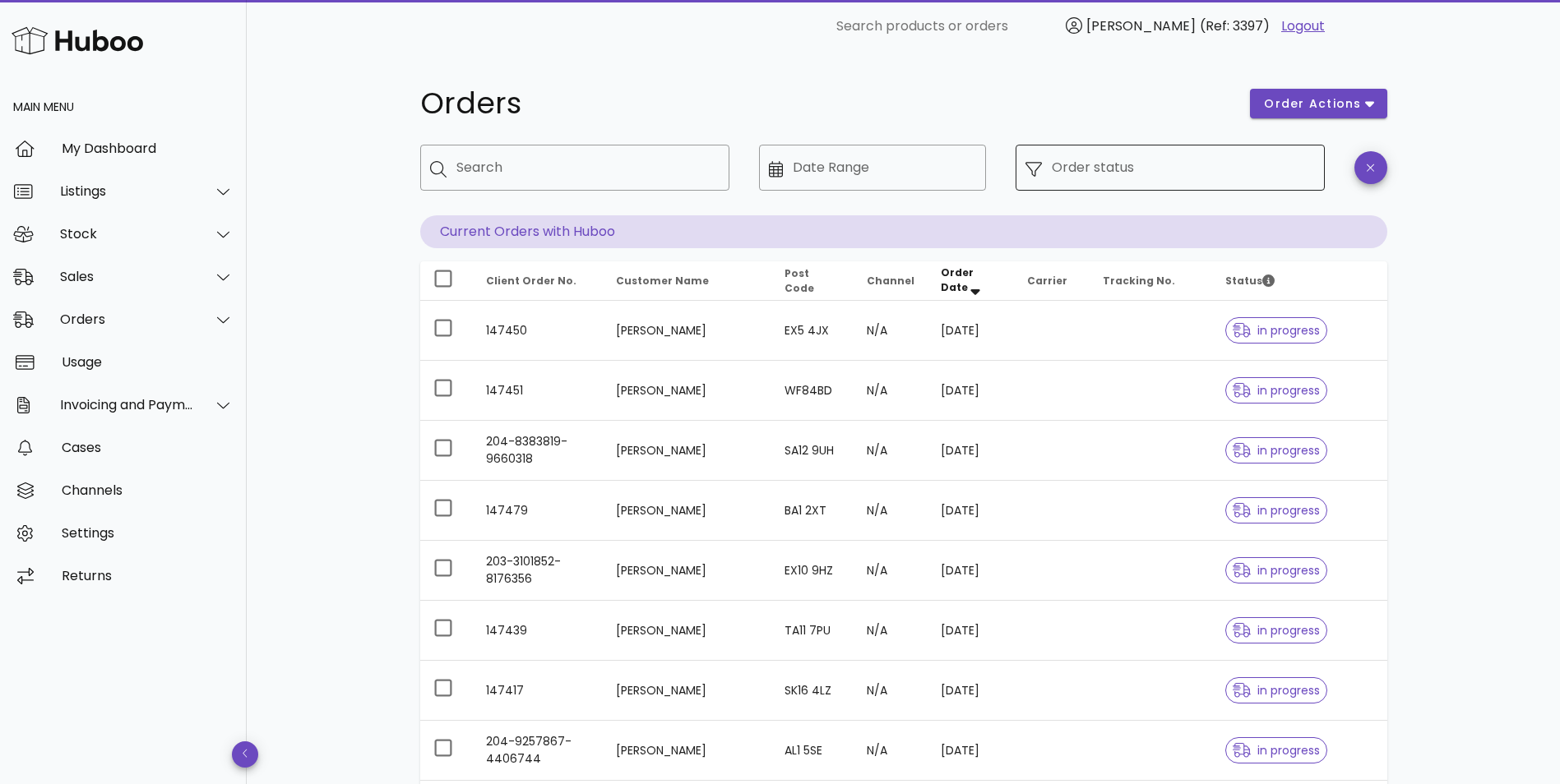
click at [1094, 170] on input "Order status" at bounding box center [1183, 167] width 263 height 27
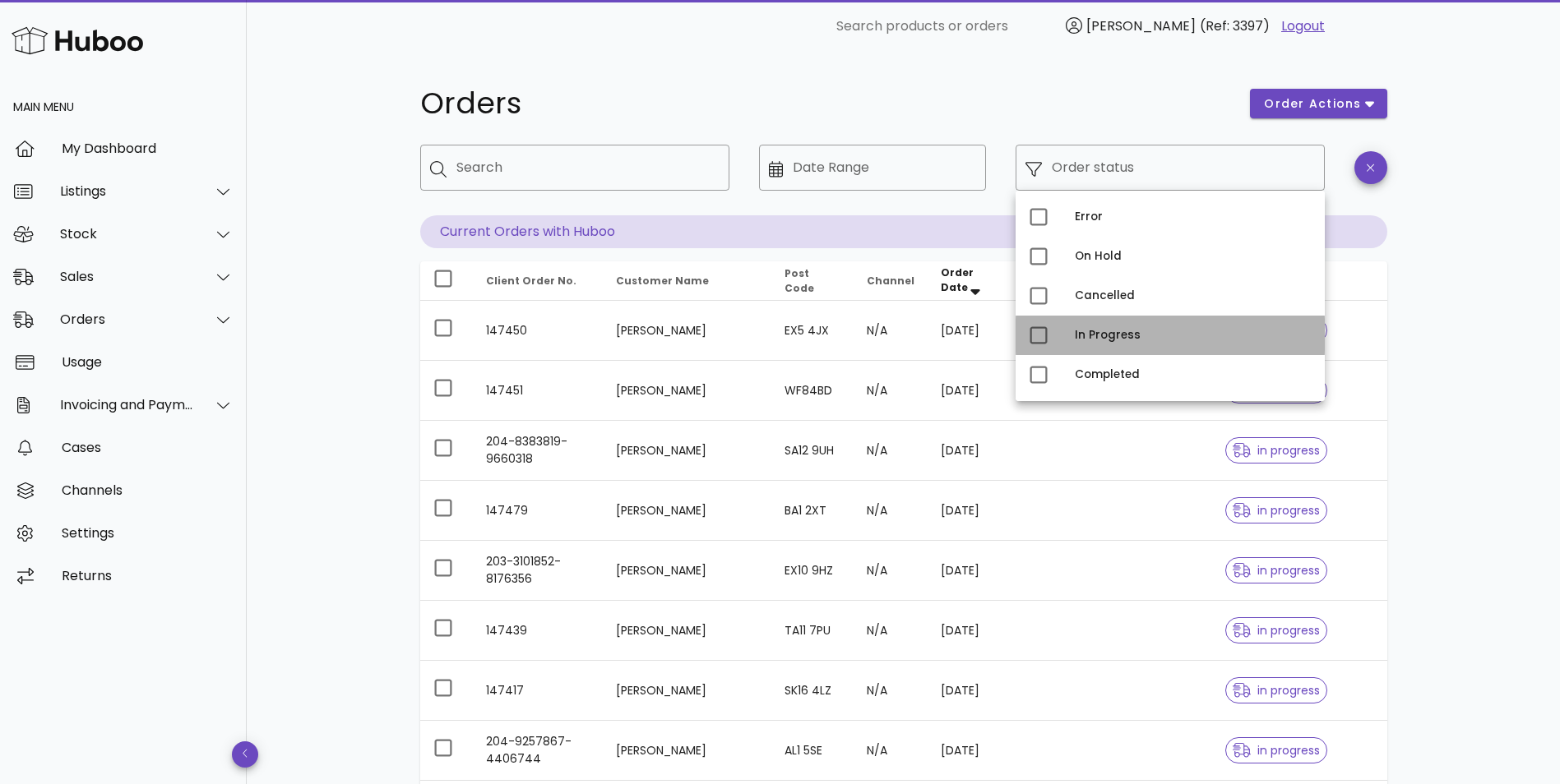
click at [1086, 332] on div "In Progress" at bounding box center [1193, 335] width 236 height 13
type input "**********"
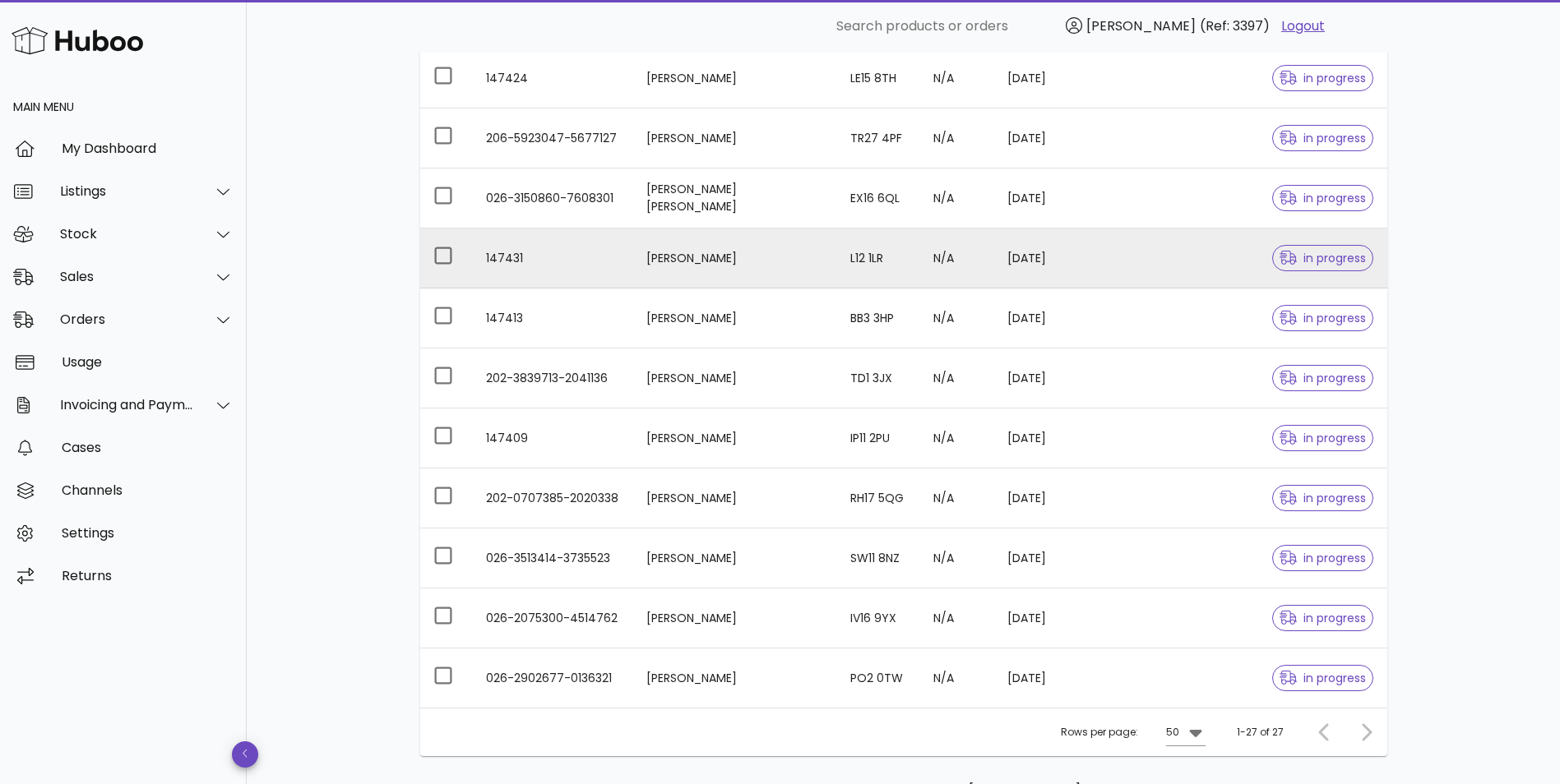
scroll to position [1360, 0]
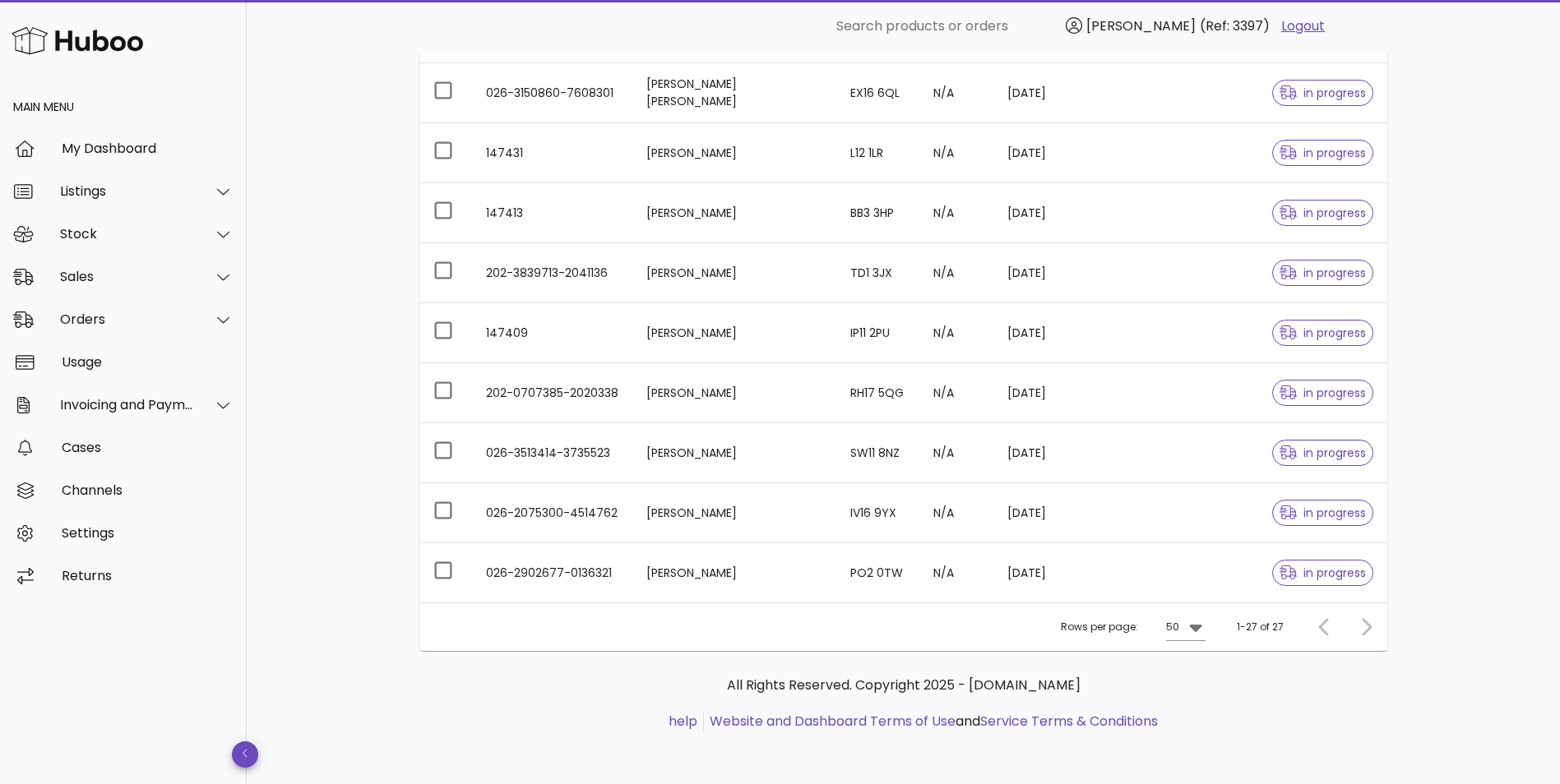
click at [624, 742] on div "All Rights Reserved. Copyright 2025 - [DOMAIN_NAME] help Website and Dashboard …" at bounding box center [904, 712] width 967 height 124
